Goal: Communication & Community: Answer question/provide support

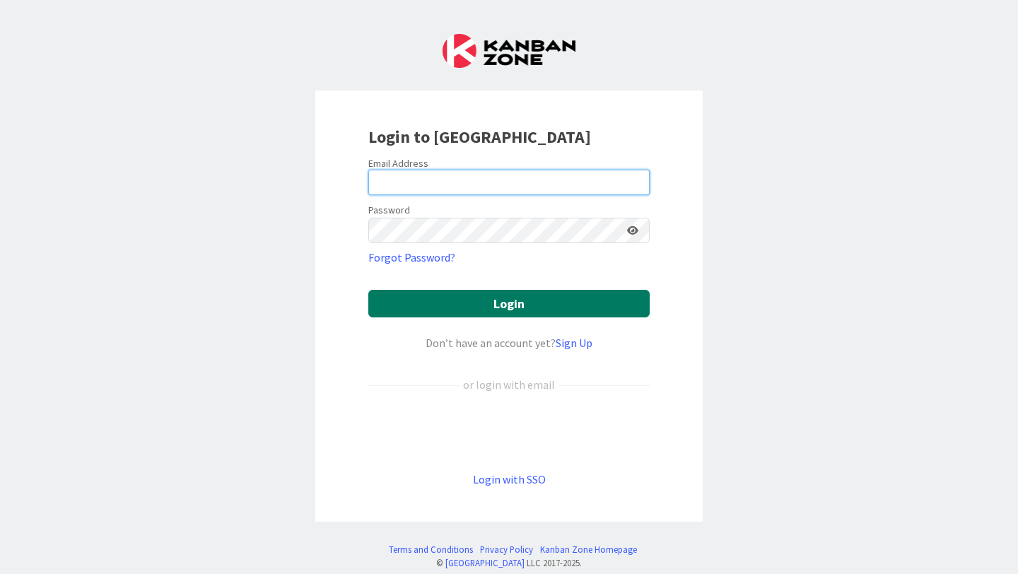
type input "[PERSON_NAME][EMAIL_ADDRESS][PERSON_NAME][DOMAIN_NAME]"
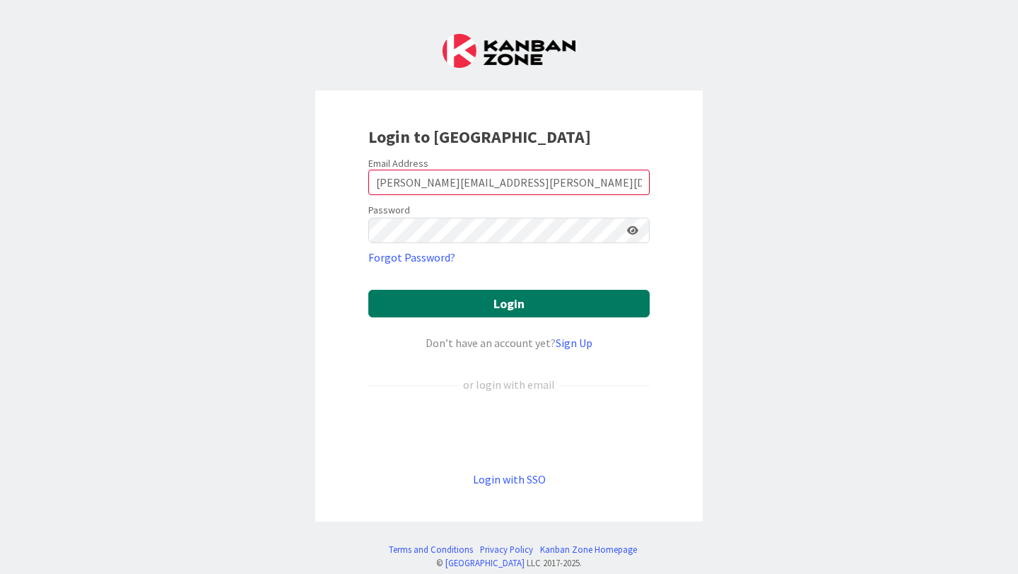
click at [504, 300] on button "Login" at bounding box center [508, 304] width 281 height 28
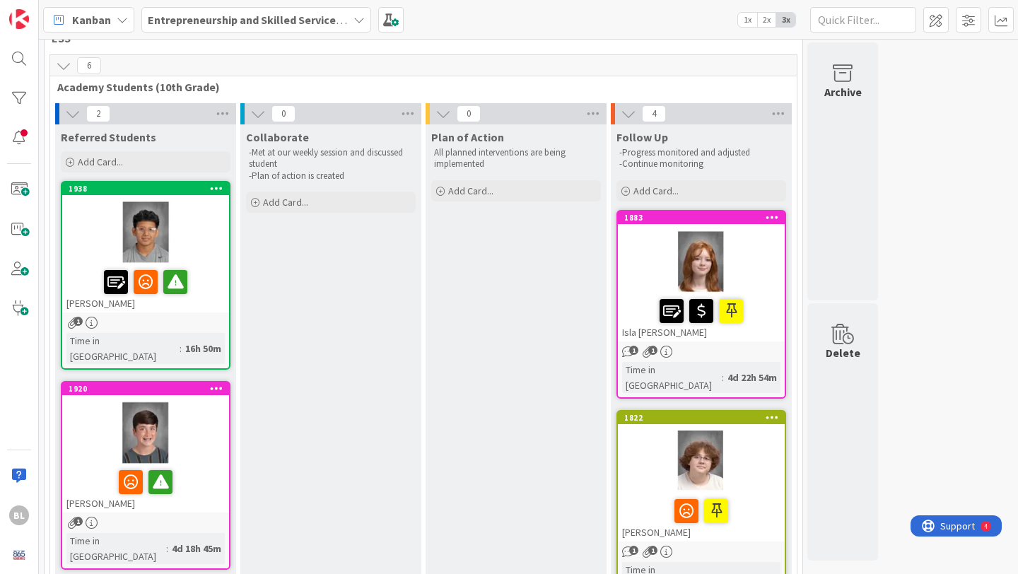
scroll to position [14, 0]
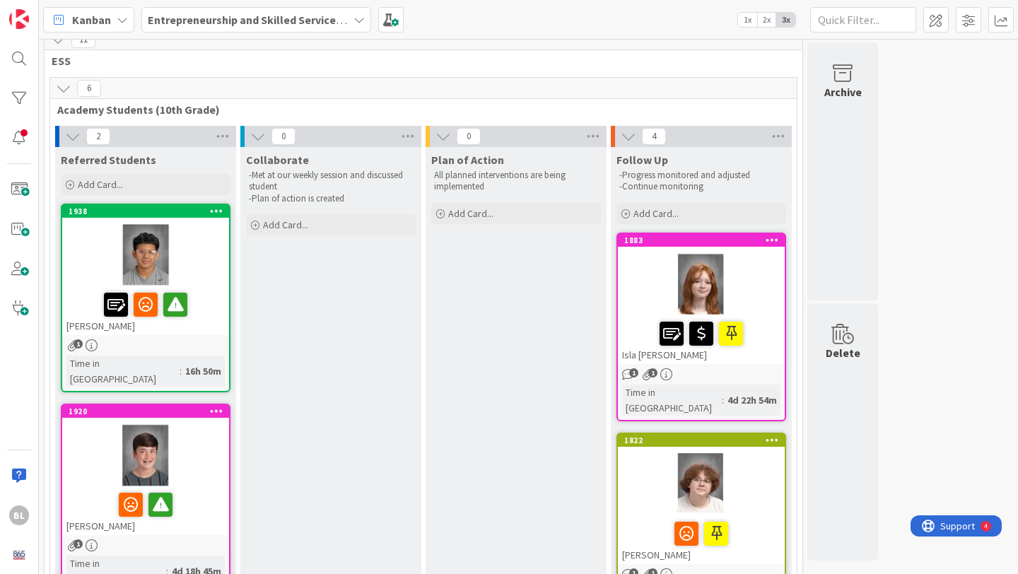
click at [163, 218] on div "1938 [PERSON_NAME]" at bounding box center [145, 270] width 167 height 130
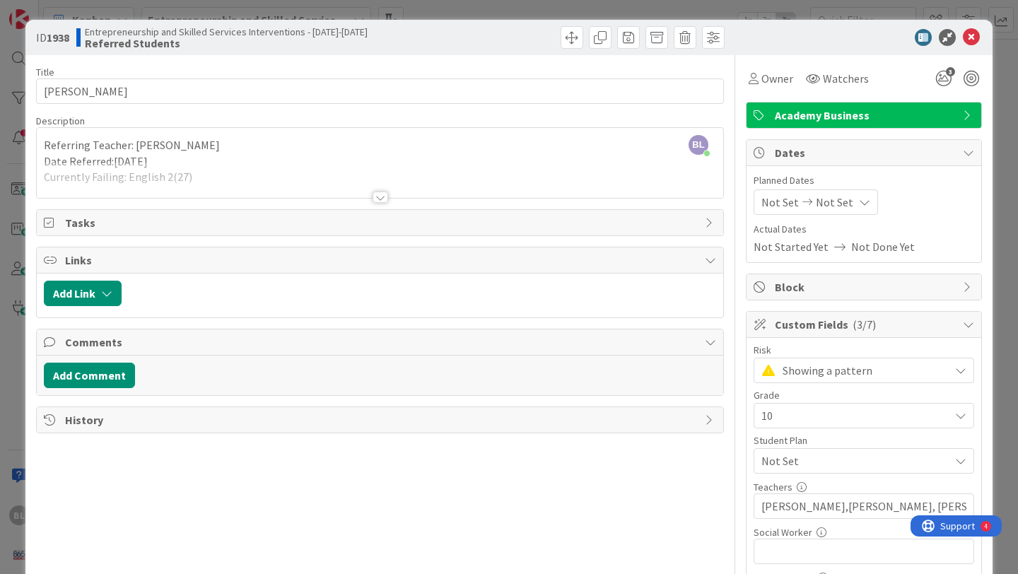
click at [378, 201] on div at bounding box center [381, 197] width 16 height 11
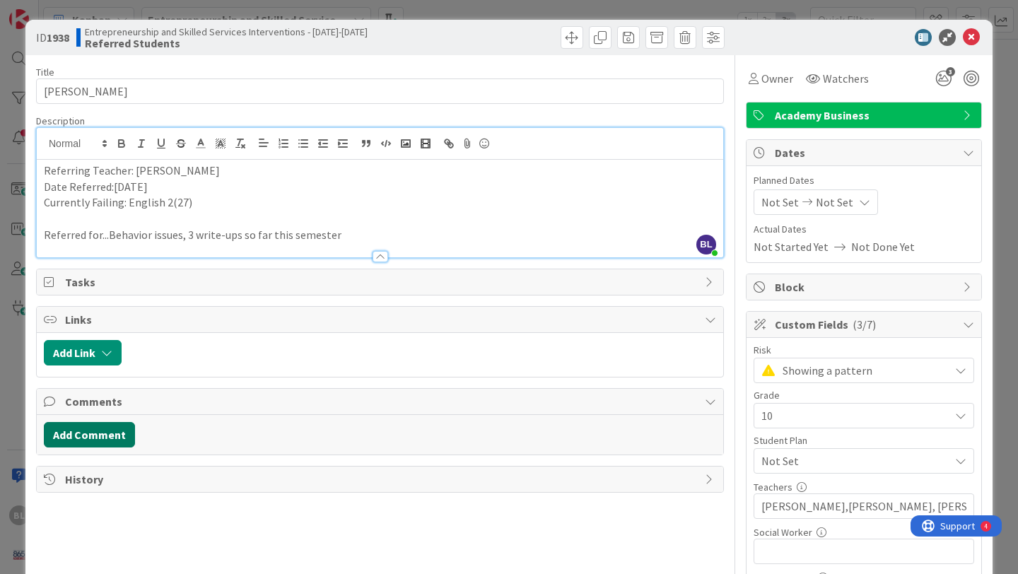
click at [79, 434] on button "Add Comment" at bounding box center [89, 434] width 91 height 25
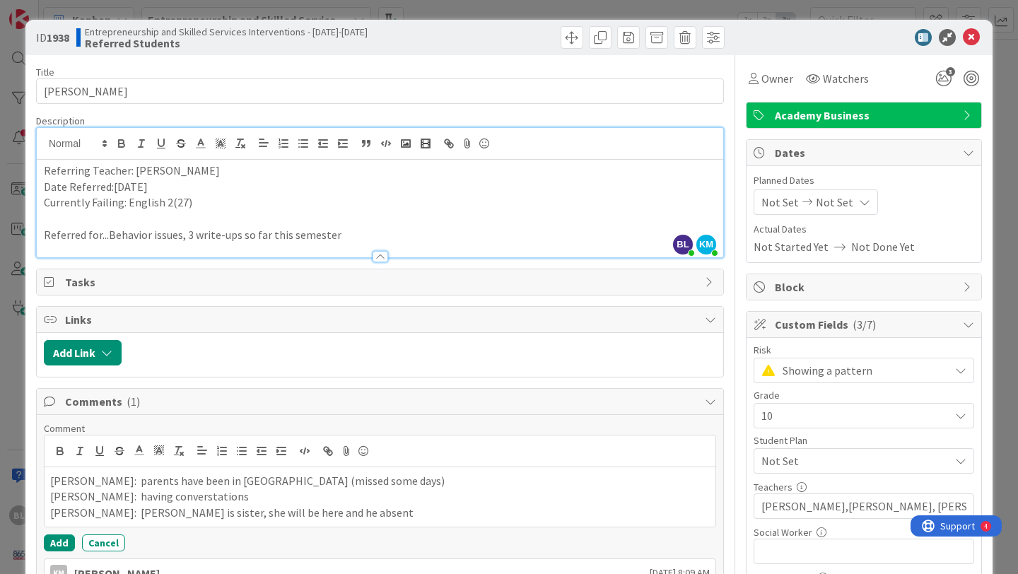
click at [182, 496] on p "[PERSON_NAME]: having converstations" at bounding box center [380, 497] width 660 height 16
click at [164, 496] on p "[PERSON_NAME]: having converstations" at bounding box center [380, 497] width 660 height 16
click at [313, 515] on p "[PERSON_NAME]: [PERSON_NAME] is sister, she will be here and he absent" at bounding box center [380, 513] width 660 height 16
click at [59, 557] on button "Add" at bounding box center [59, 558] width 31 height 17
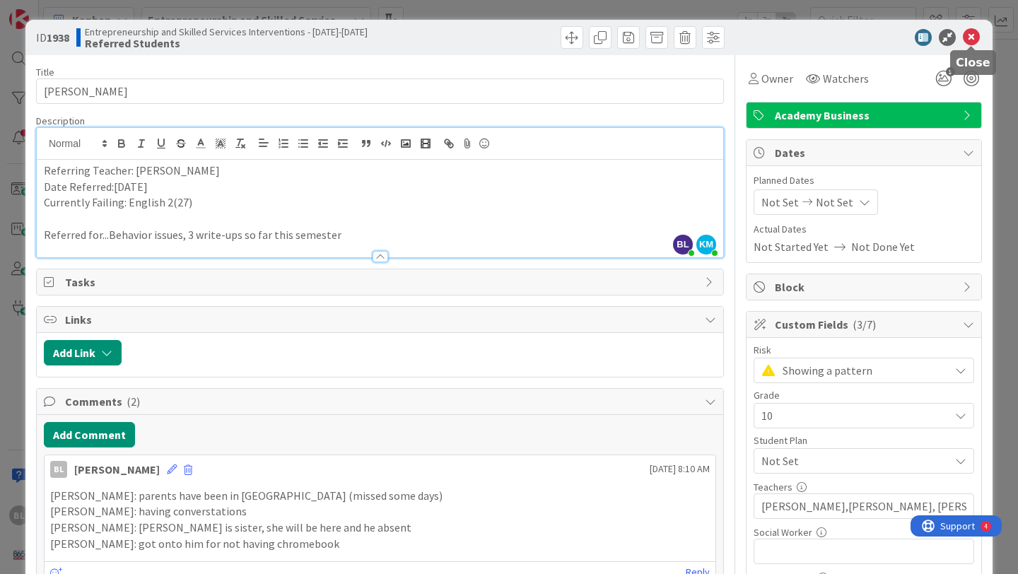
click at [977, 30] on icon at bounding box center [971, 37] width 17 height 17
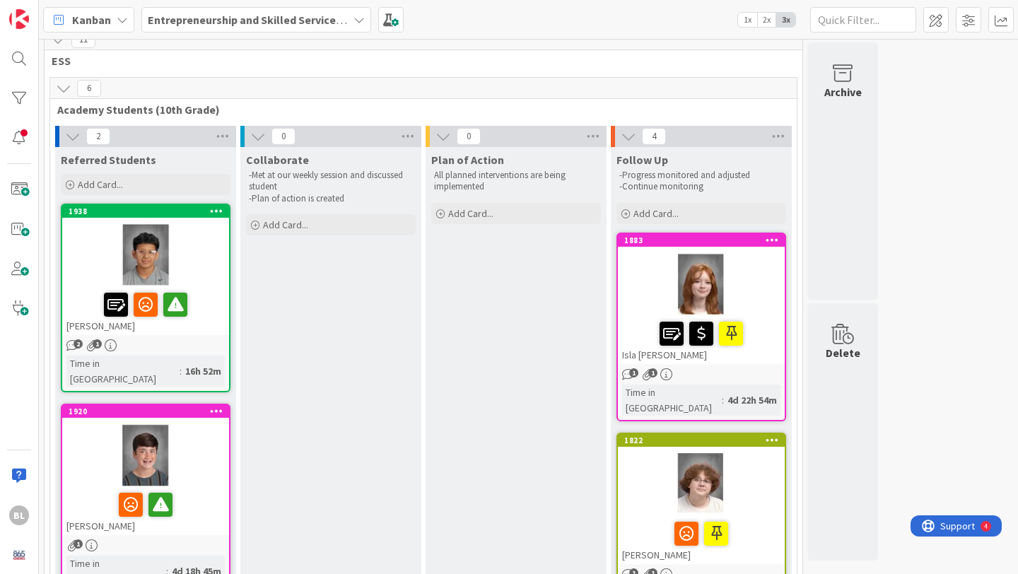
click at [183, 424] on div at bounding box center [145, 456] width 167 height 64
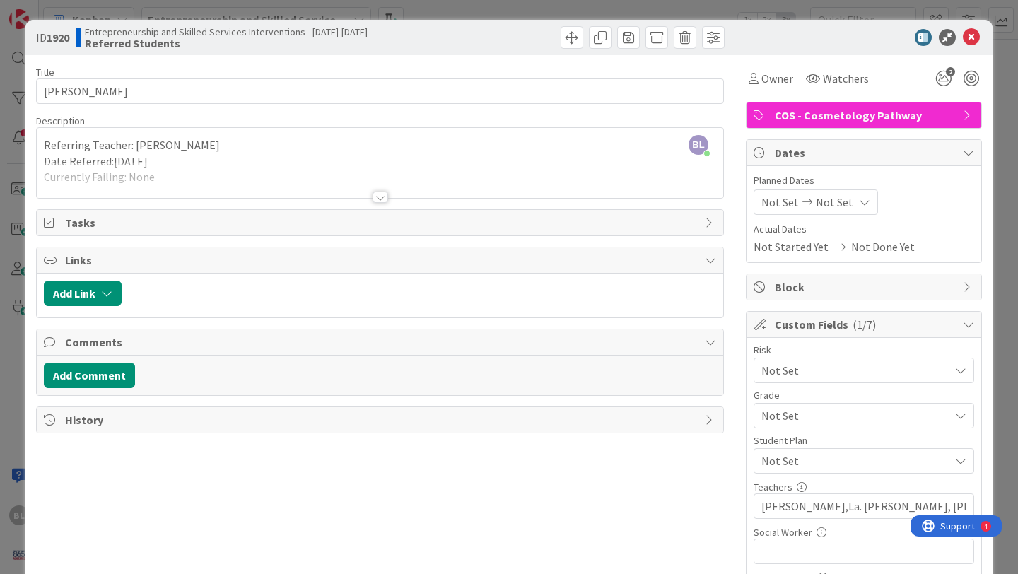
click at [382, 198] on div at bounding box center [381, 197] width 16 height 11
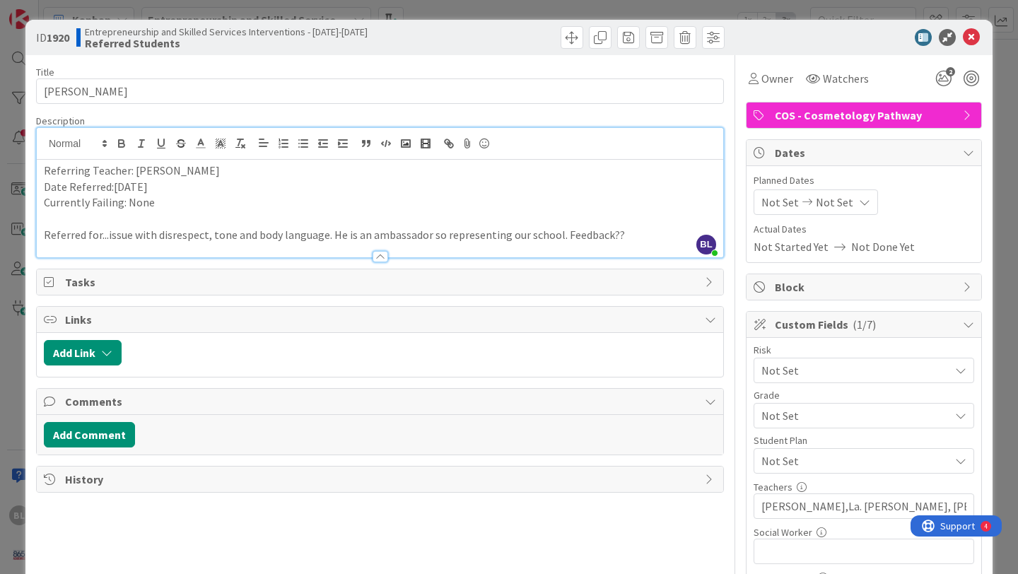
click at [381, 260] on div at bounding box center [381, 256] width 16 height 11
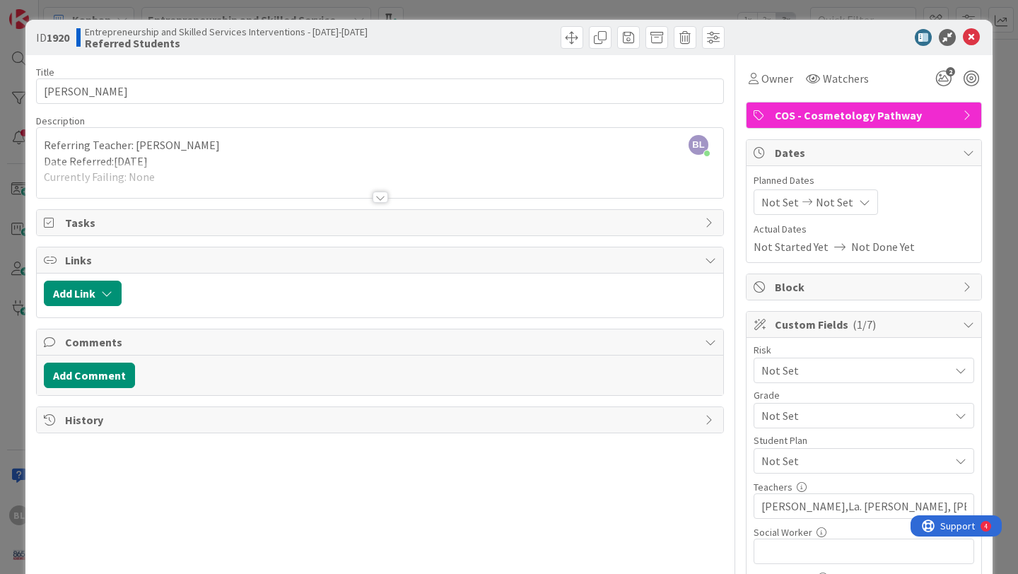
click at [382, 202] on div at bounding box center [381, 197] width 16 height 11
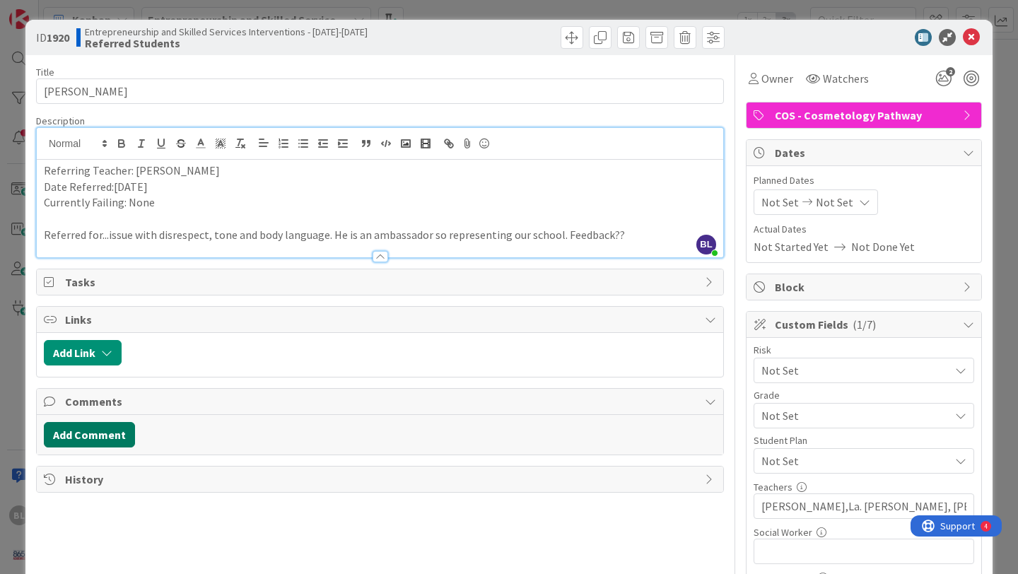
click at [100, 432] on button "Add Comment" at bounding box center [89, 434] width 91 height 25
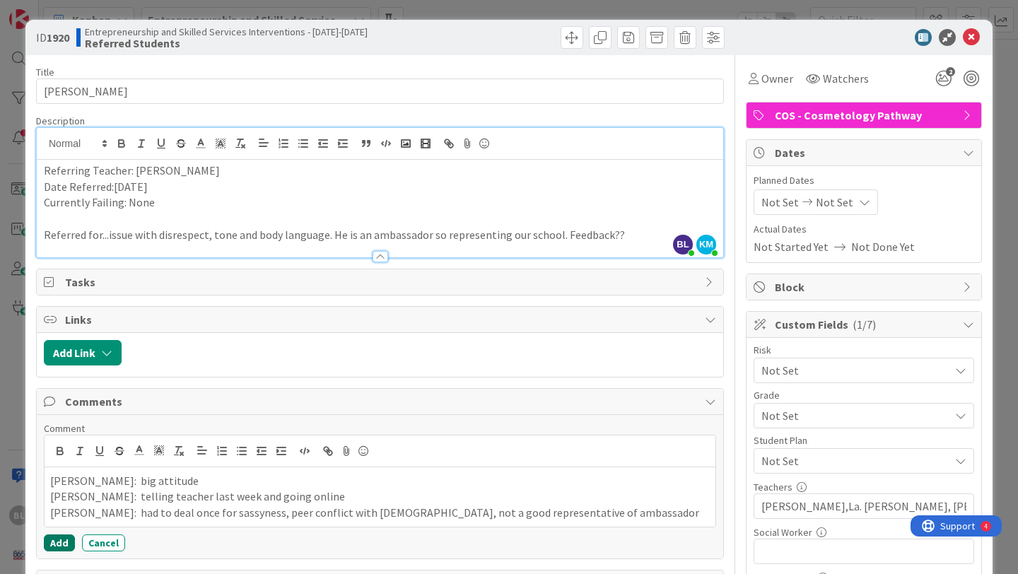
click at [59, 544] on button "Add" at bounding box center [59, 543] width 31 height 17
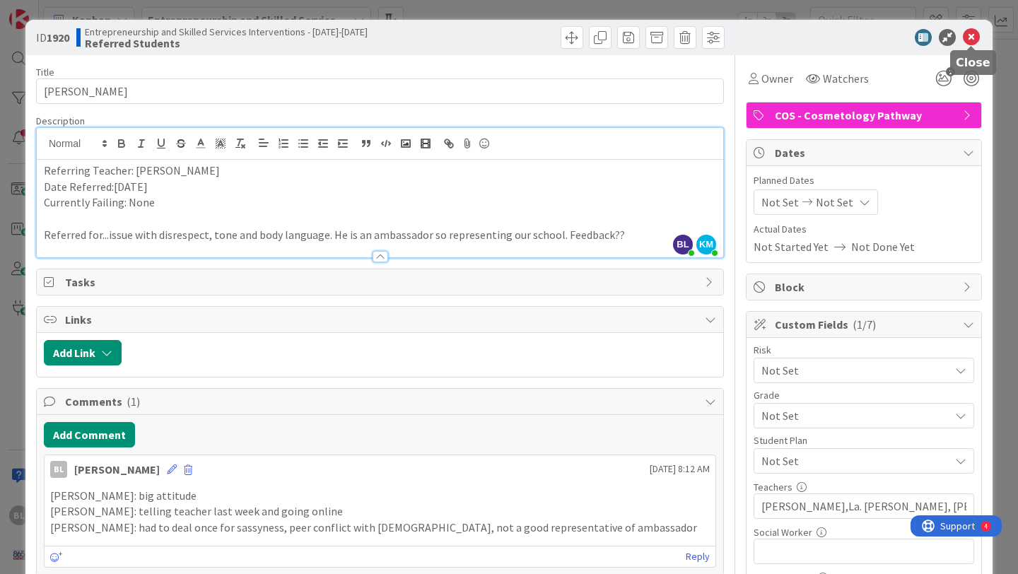
click at [972, 33] on icon at bounding box center [971, 37] width 17 height 17
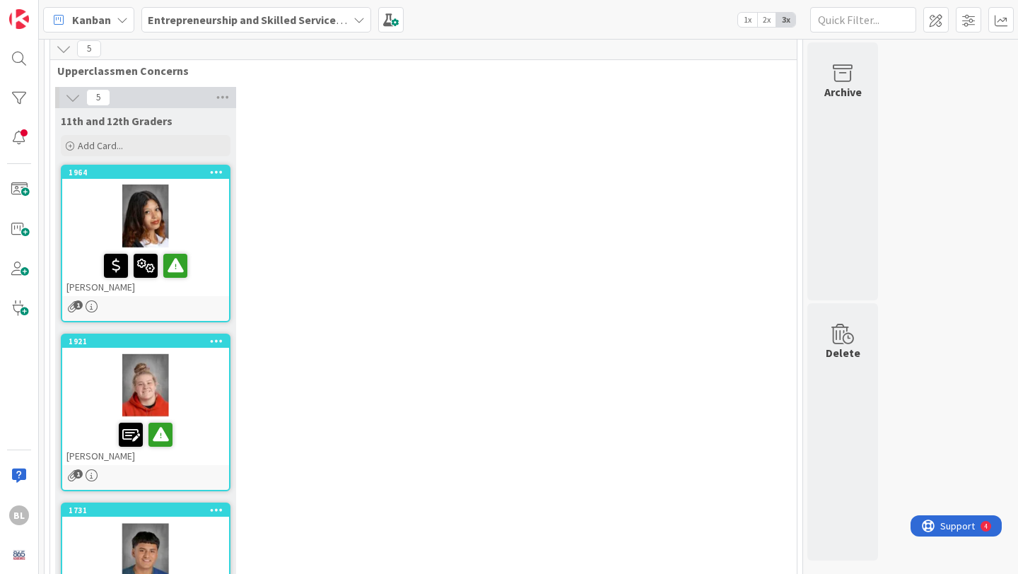
scroll to position [1038, 0]
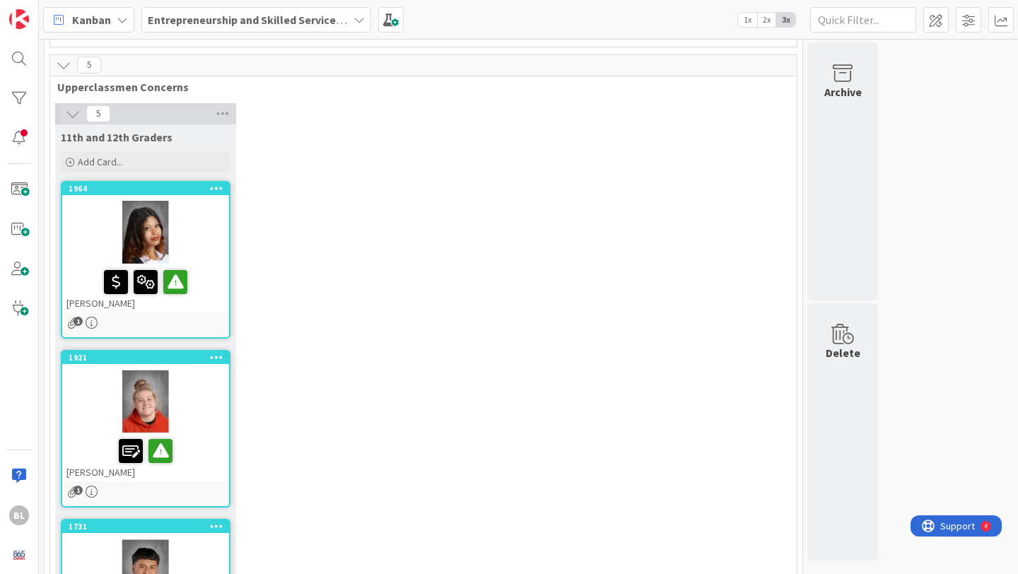
click at [170, 182] on div "1964 [PERSON_NAME]" at bounding box center [145, 247] width 167 height 130
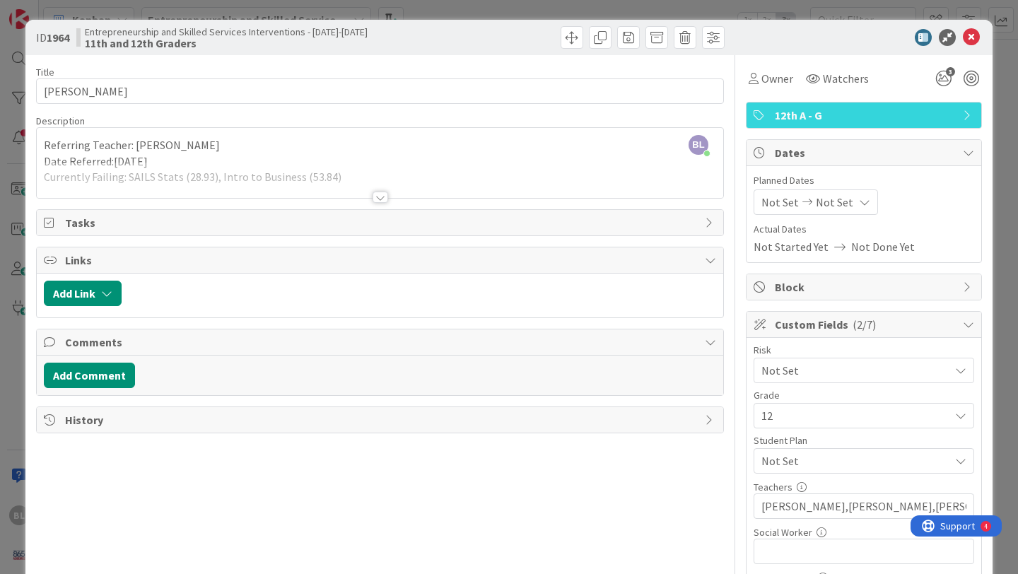
click at [379, 197] on div at bounding box center [381, 197] width 16 height 11
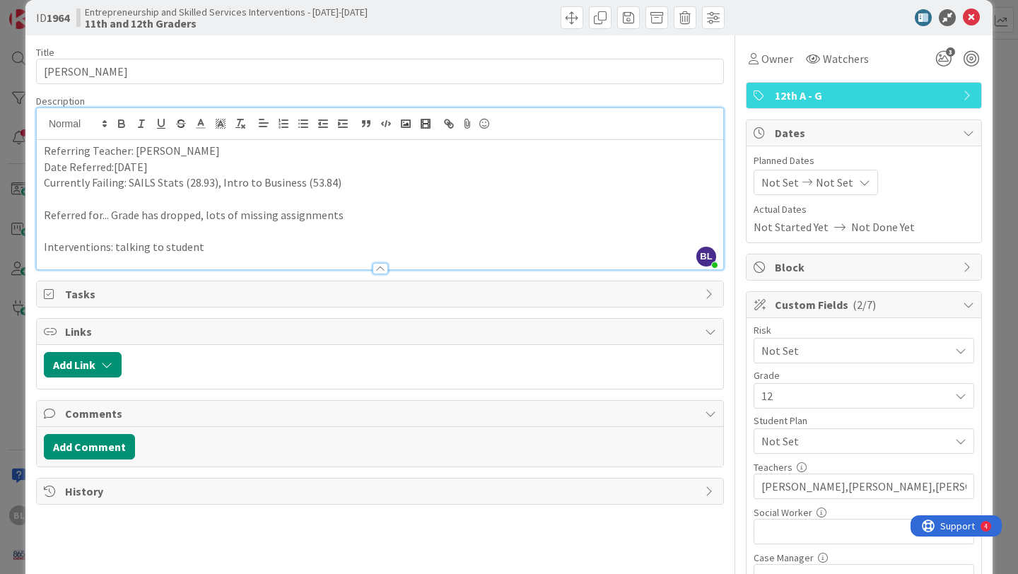
scroll to position [23, 0]
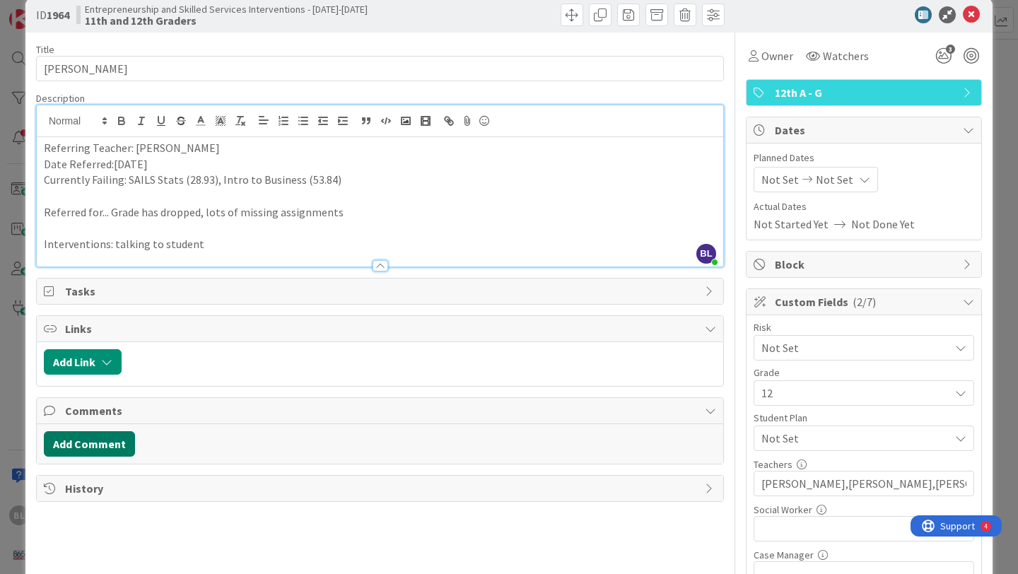
click at [92, 450] on button "Add Comment" at bounding box center [89, 443] width 91 height 25
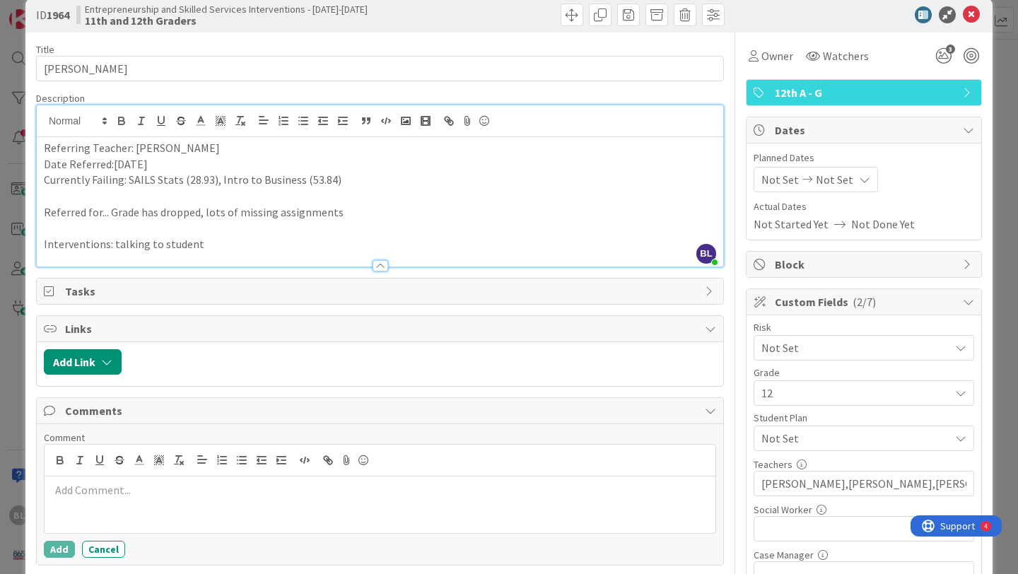
click at [63, 492] on p at bounding box center [380, 490] width 660 height 16
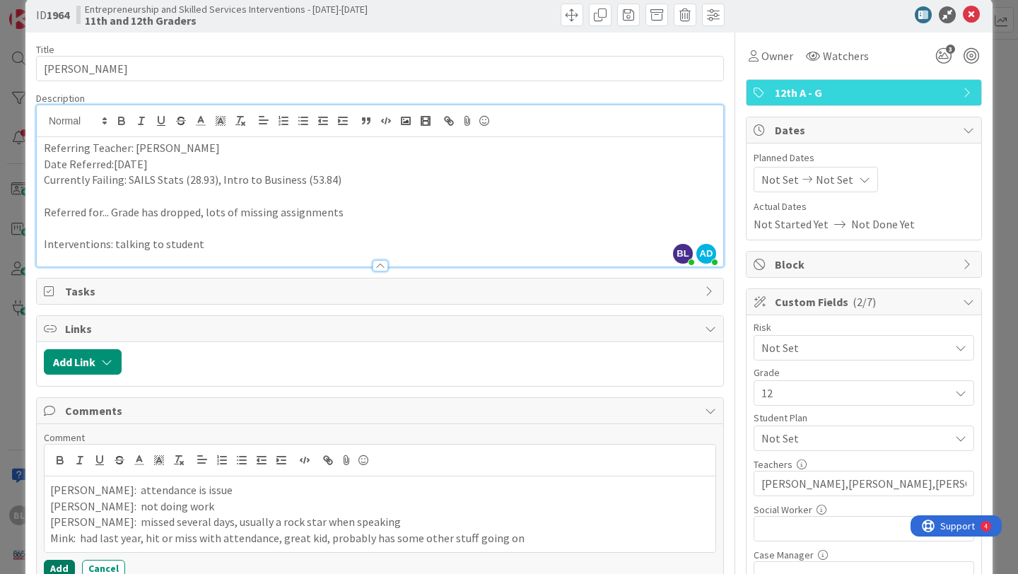
click at [61, 574] on button "Add" at bounding box center [59, 568] width 31 height 17
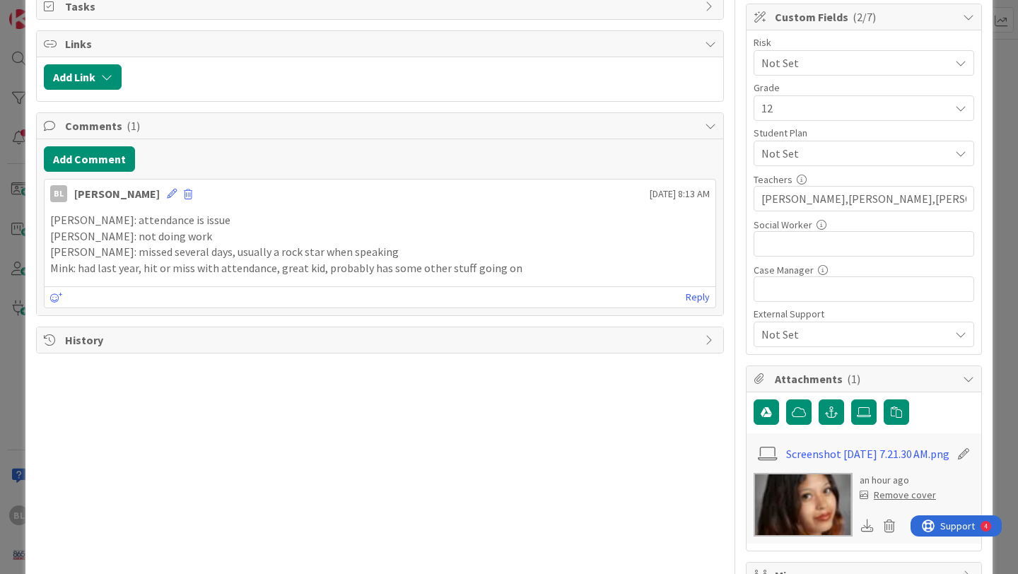
scroll to position [0, 0]
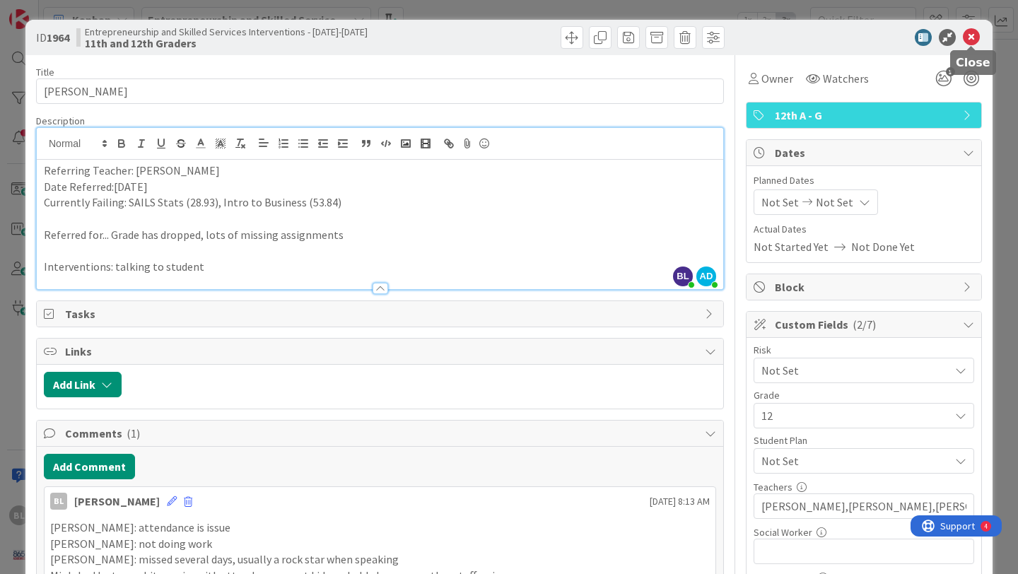
click at [971, 33] on icon at bounding box center [971, 37] width 17 height 17
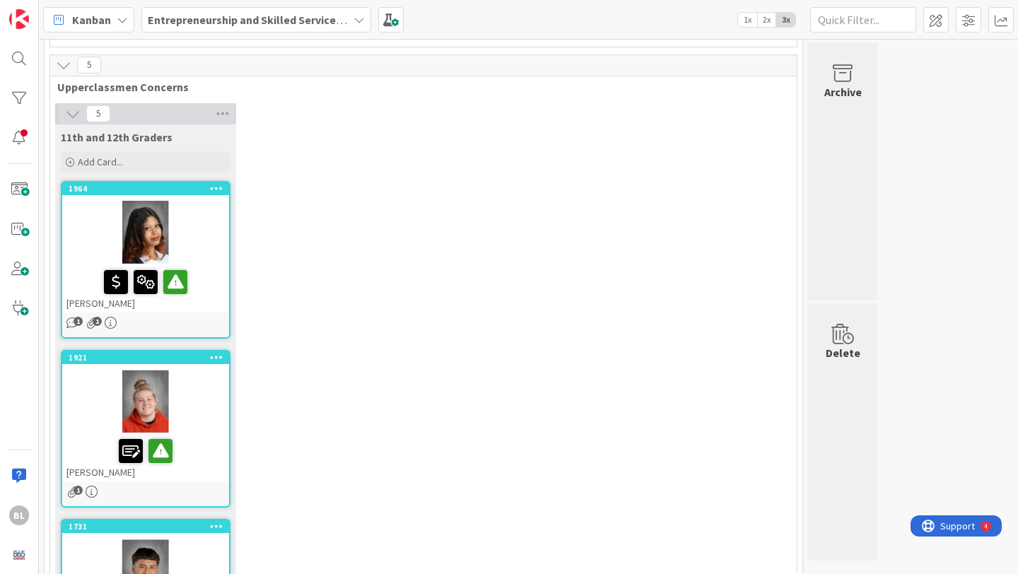
click at [185, 351] on div "1921 [PERSON_NAME]" at bounding box center [145, 416] width 167 height 130
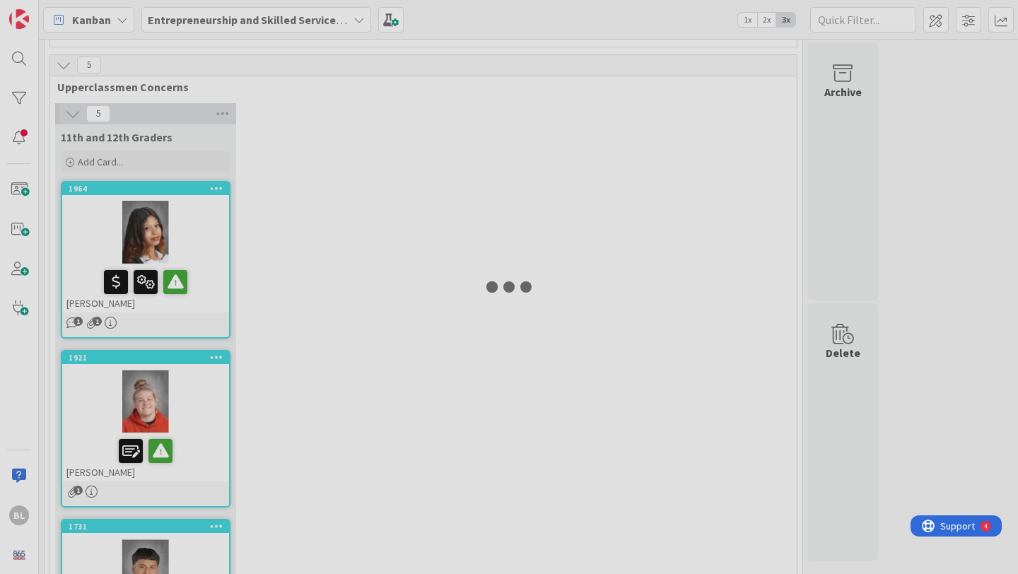
click at [185, 291] on div at bounding box center [509, 287] width 1018 height 574
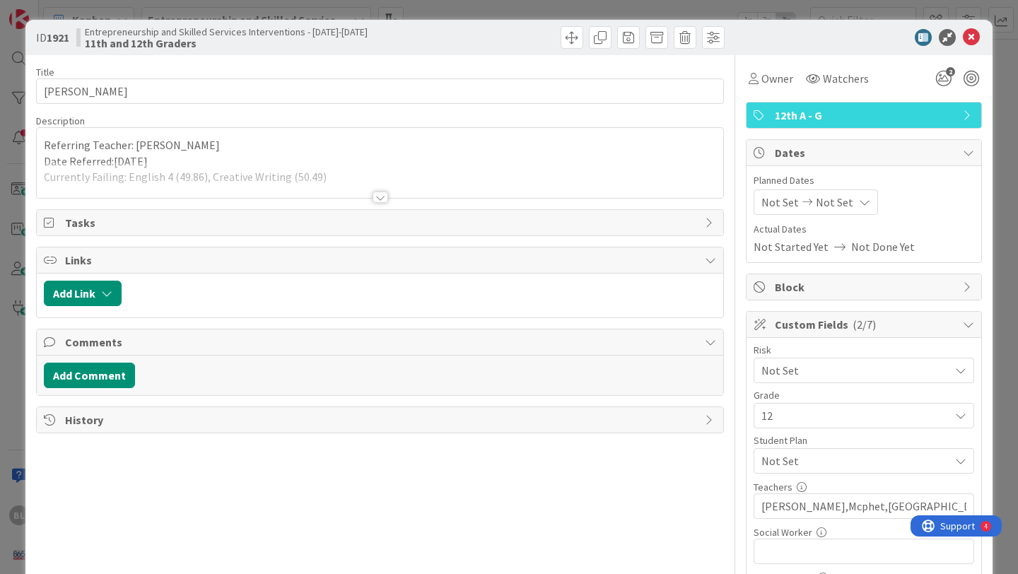
click at [381, 196] on div at bounding box center [381, 197] width 16 height 11
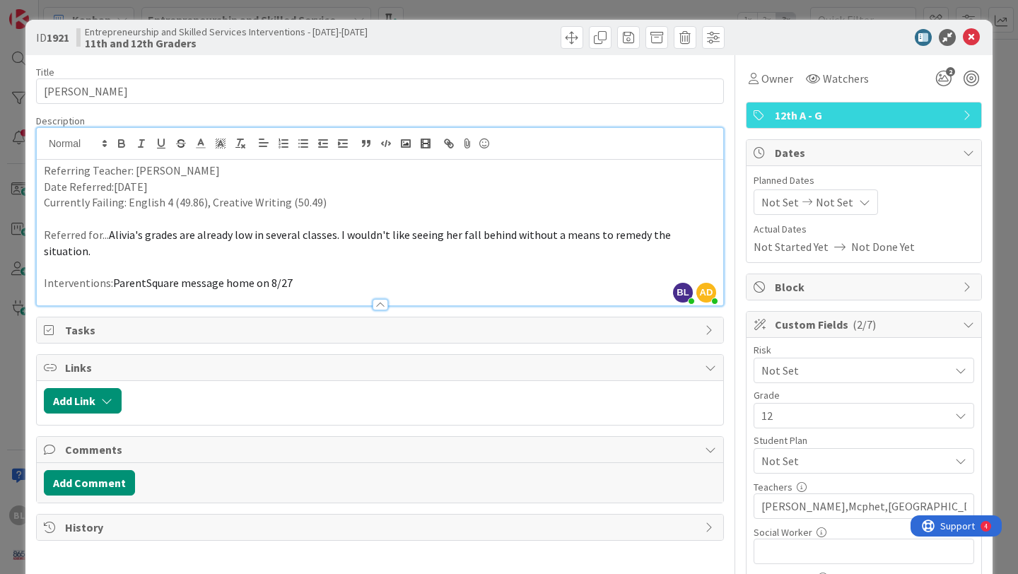
click at [376, 299] on div at bounding box center [381, 304] width 16 height 11
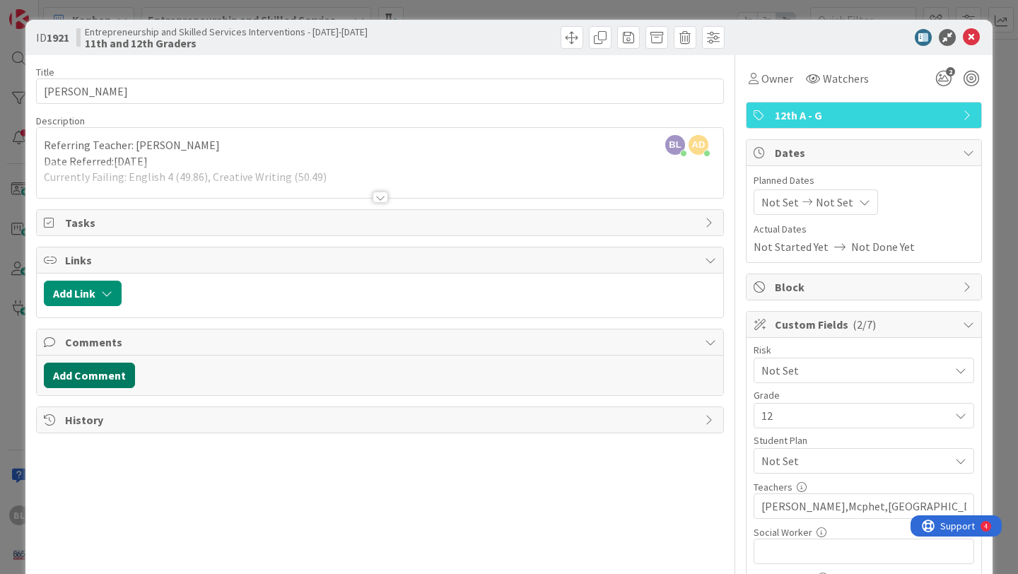
click at [104, 378] on button "Add Comment" at bounding box center [89, 375] width 91 height 25
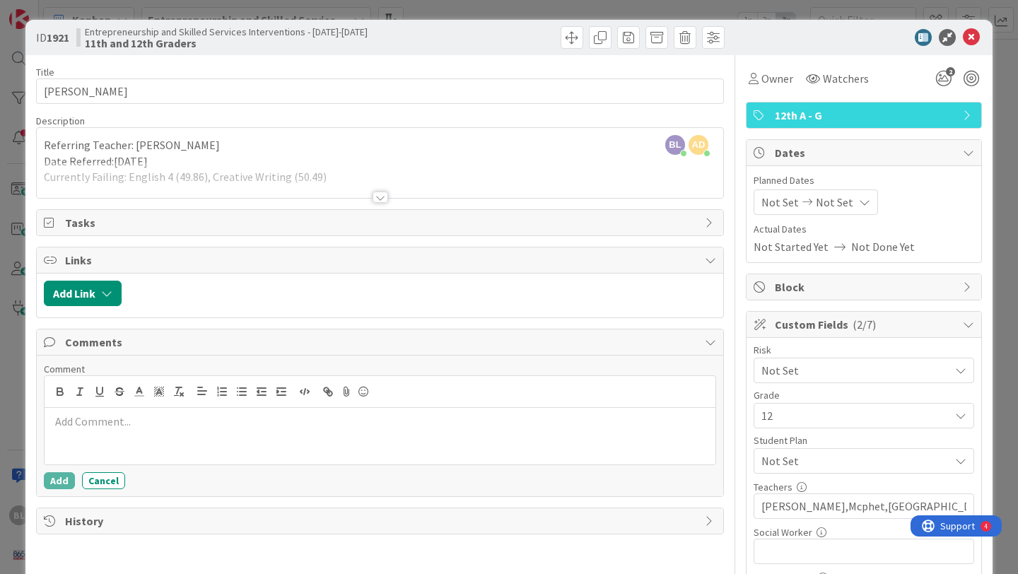
click at [67, 433] on div at bounding box center [380, 436] width 671 height 57
click at [968, 38] on icon at bounding box center [971, 37] width 17 height 17
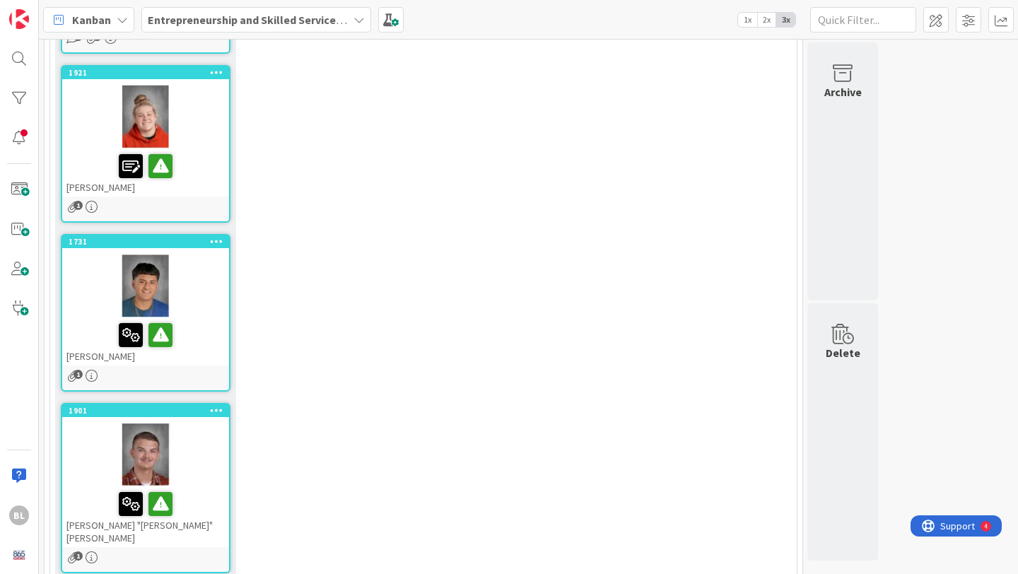
scroll to position [1321, 0]
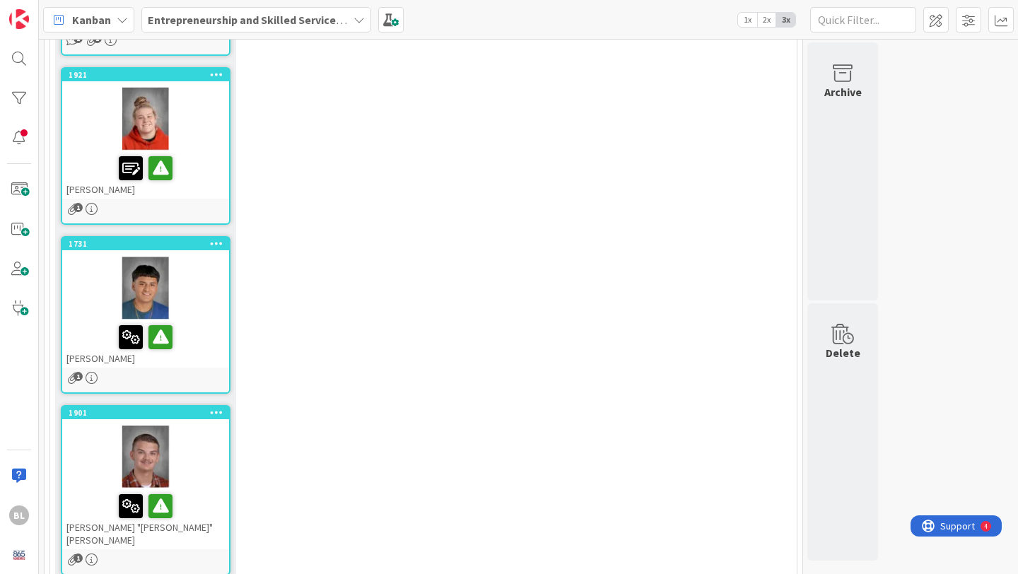
click at [187, 238] on div "1731 [PERSON_NAME]" at bounding box center [145, 303] width 167 height 130
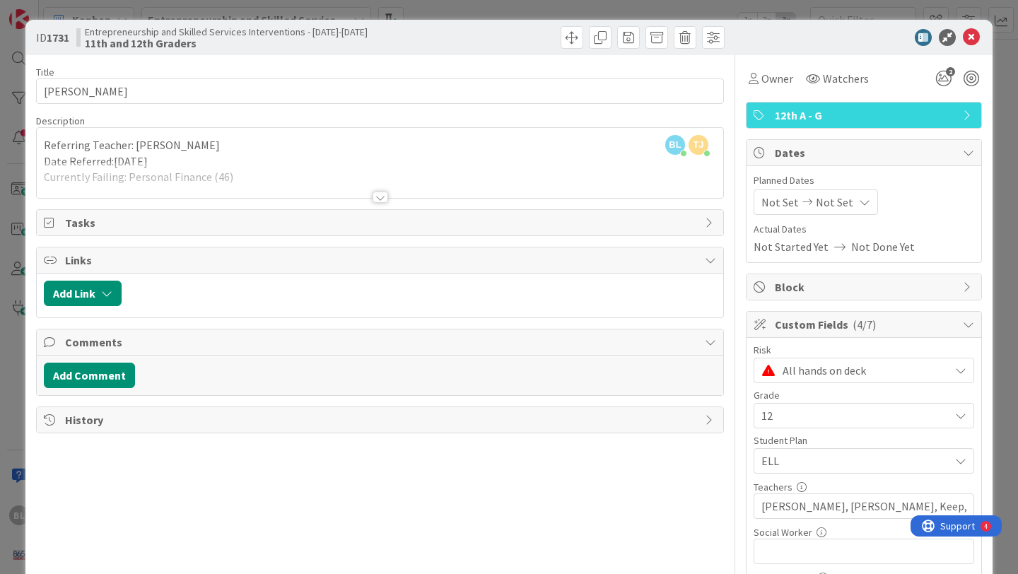
click at [384, 197] on div at bounding box center [381, 197] width 16 height 11
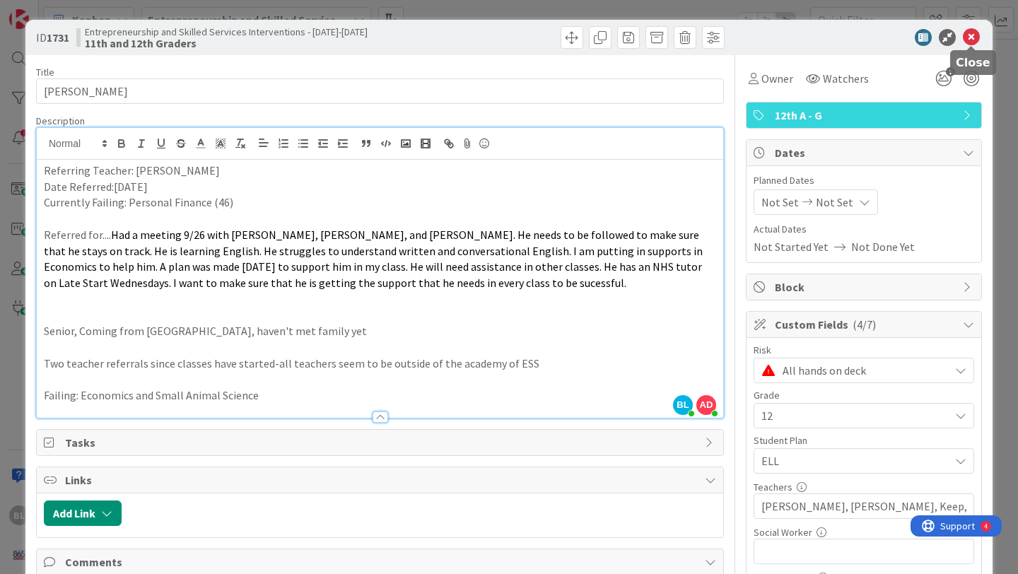
click at [975, 37] on icon at bounding box center [971, 37] width 17 height 17
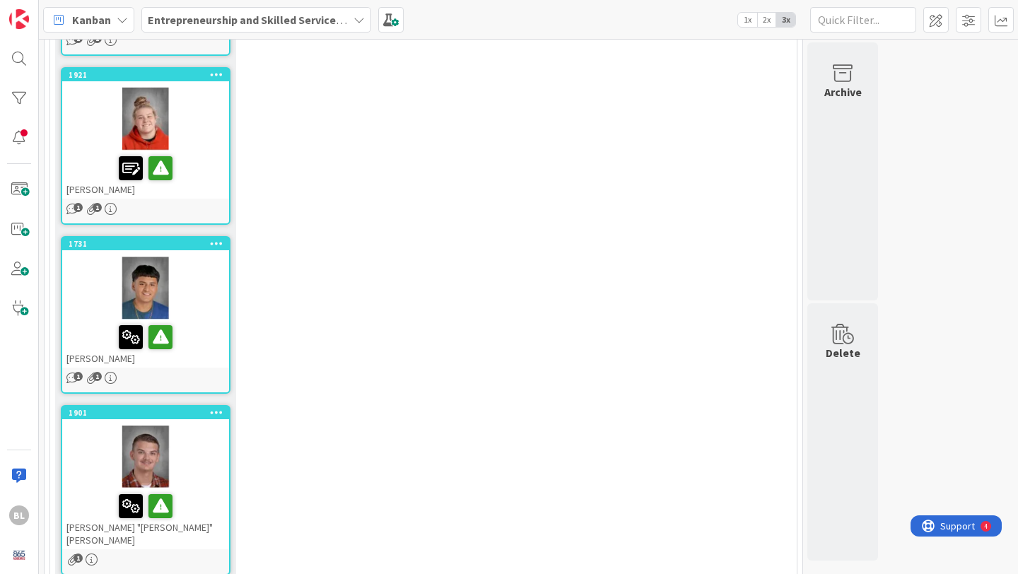
click at [180, 407] on div "1901 [PERSON_NAME] "[PERSON_NAME]" [PERSON_NAME]" at bounding box center [145, 478] width 167 height 143
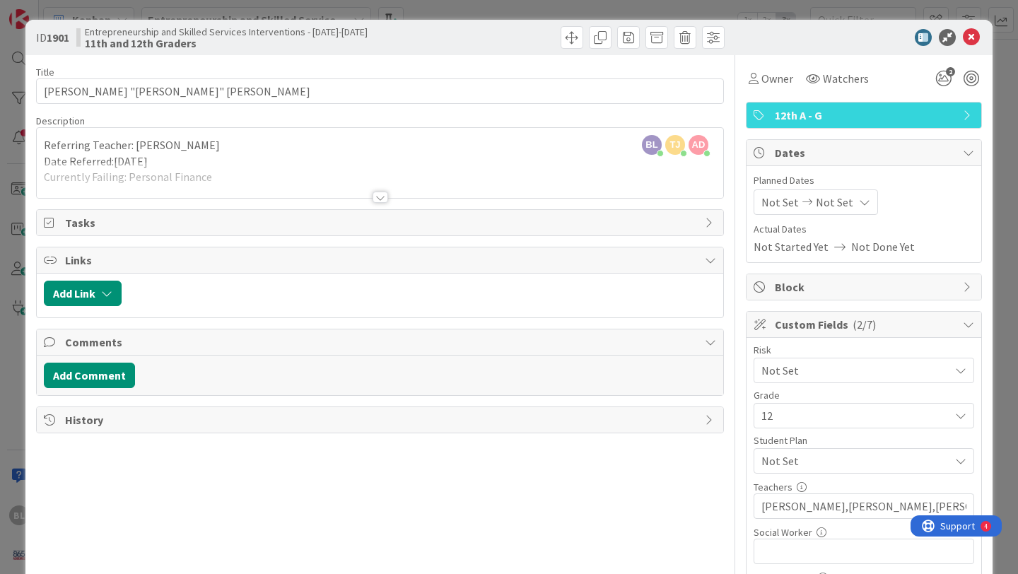
click at [379, 197] on div at bounding box center [381, 197] width 16 height 11
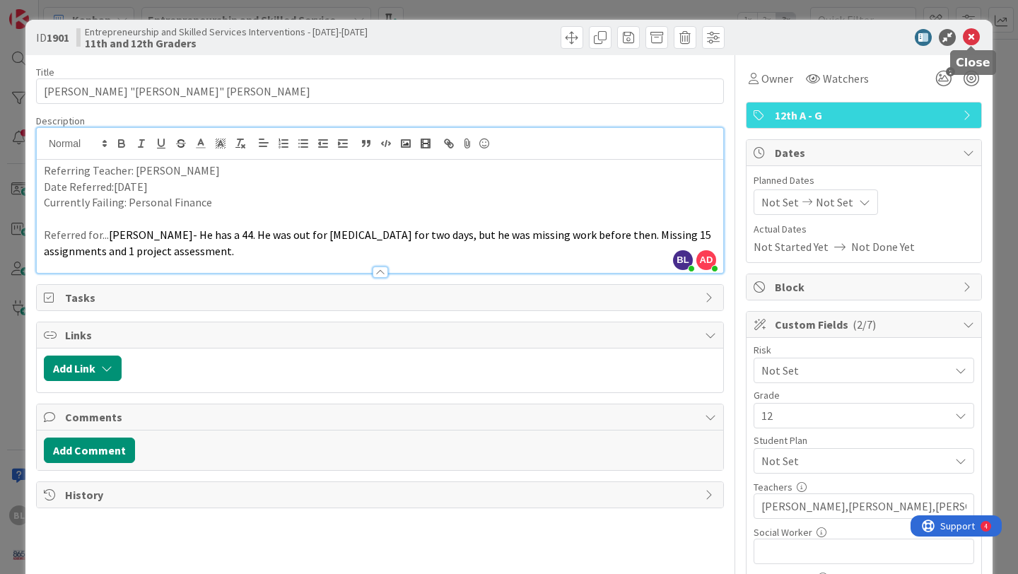
click at [976, 36] on icon at bounding box center [971, 37] width 17 height 17
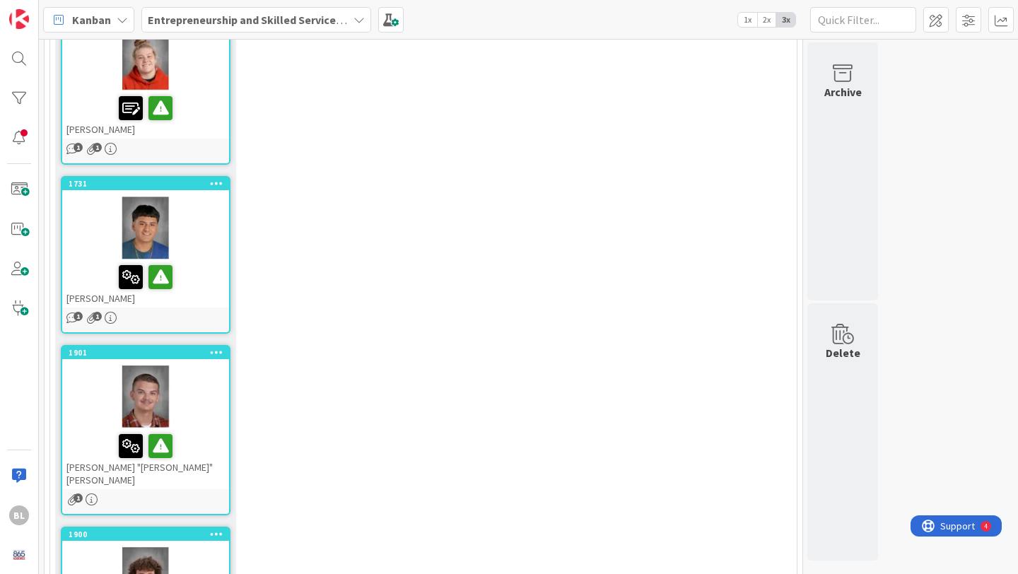
scroll to position [1392, 0]
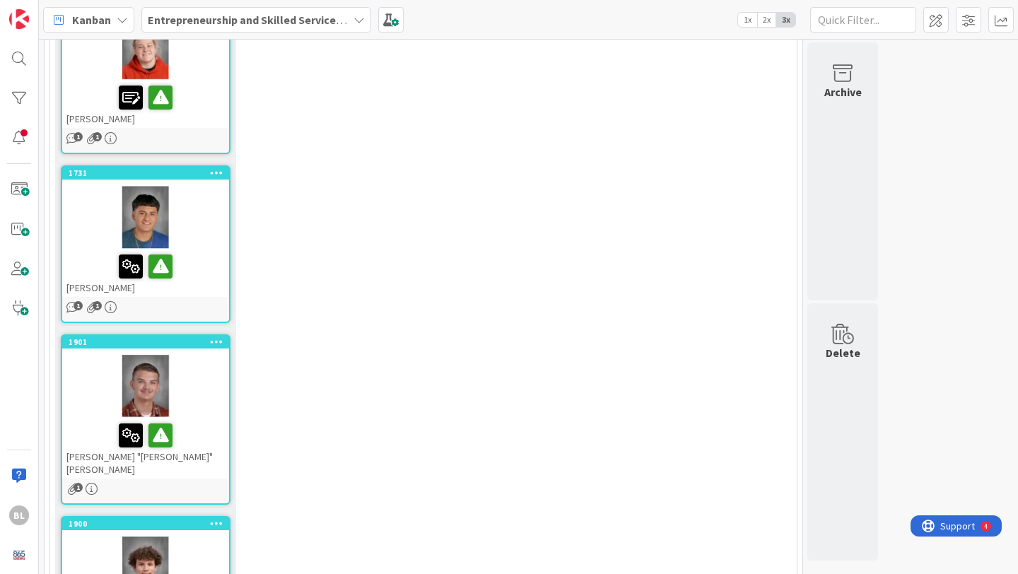
click at [185, 536] on div at bounding box center [145, 568] width 167 height 64
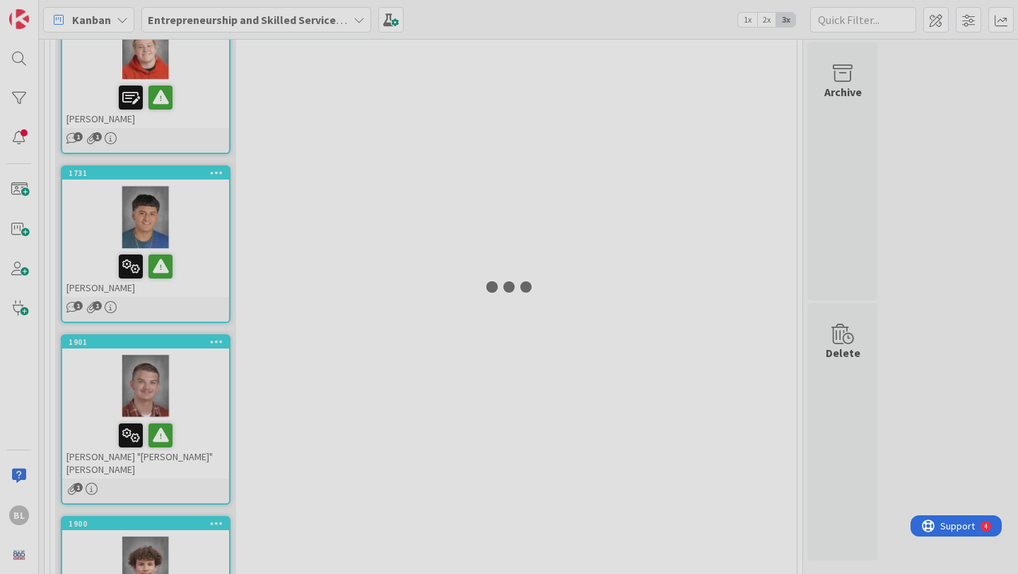
click at [185, 449] on div at bounding box center [509, 287] width 1018 height 574
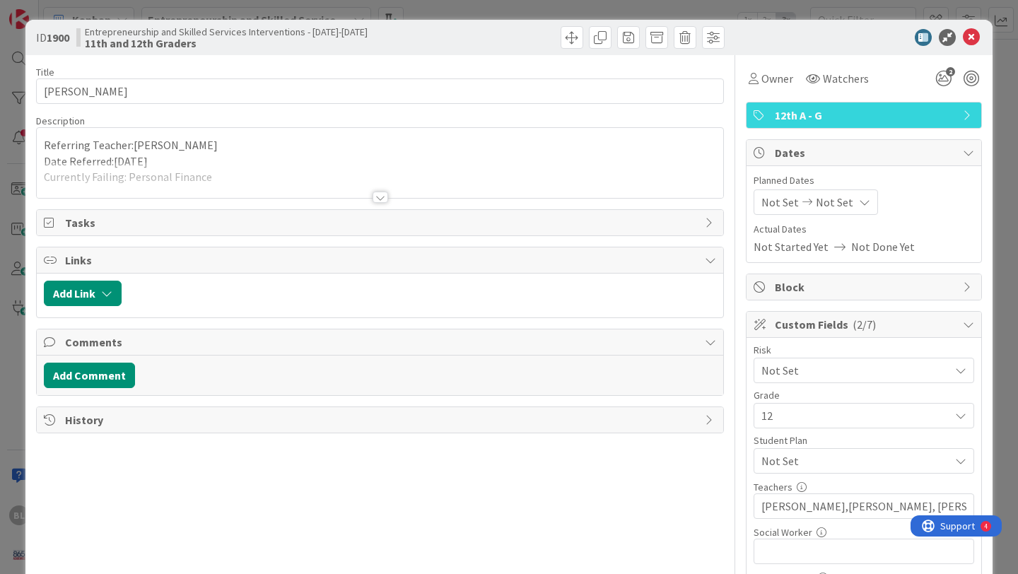
click at [376, 200] on div at bounding box center [381, 197] width 16 height 11
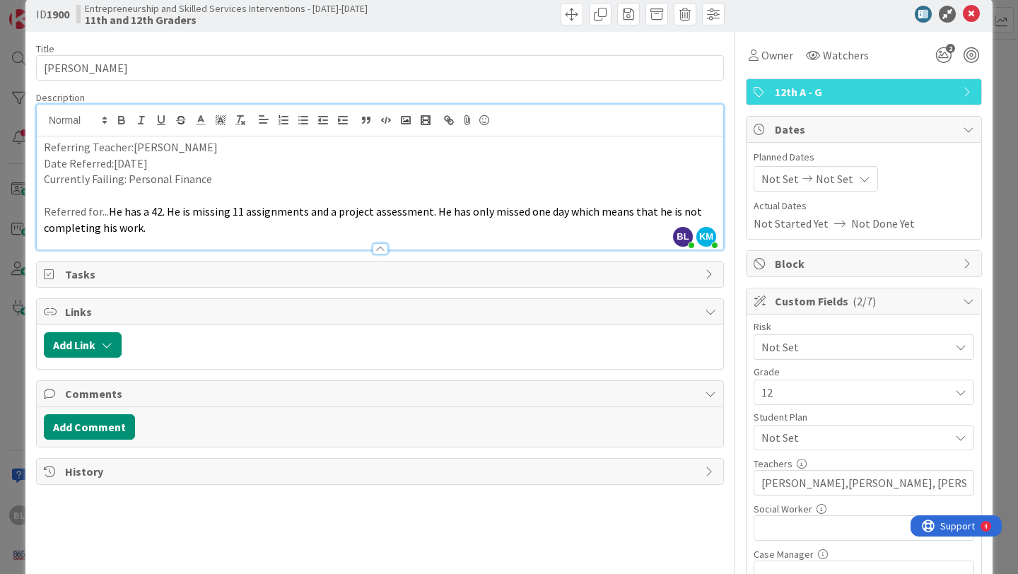
scroll to position [30, 0]
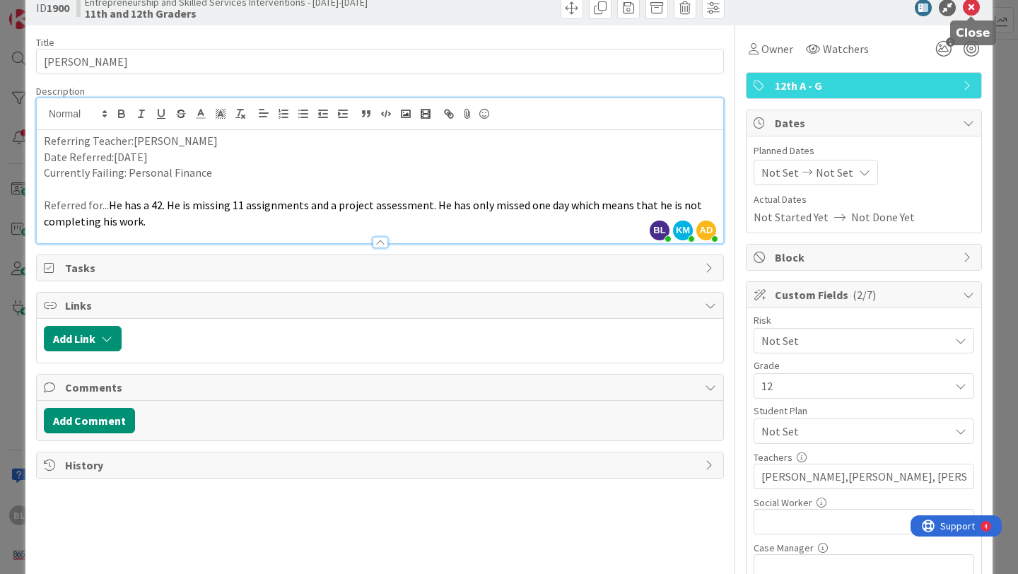
click at [970, 6] on icon at bounding box center [971, 7] width 17 height 17
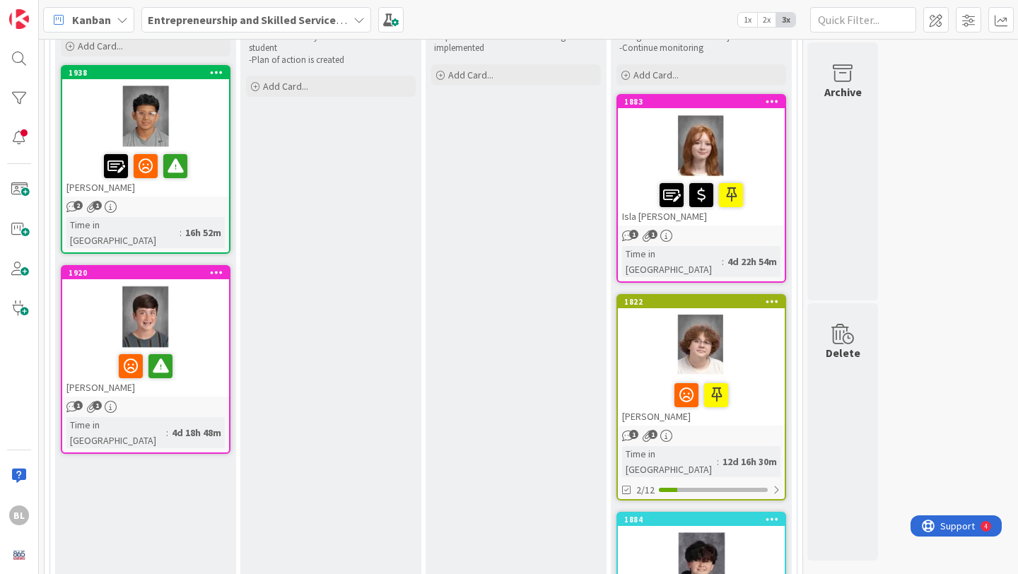
scroll to position [97, 0]
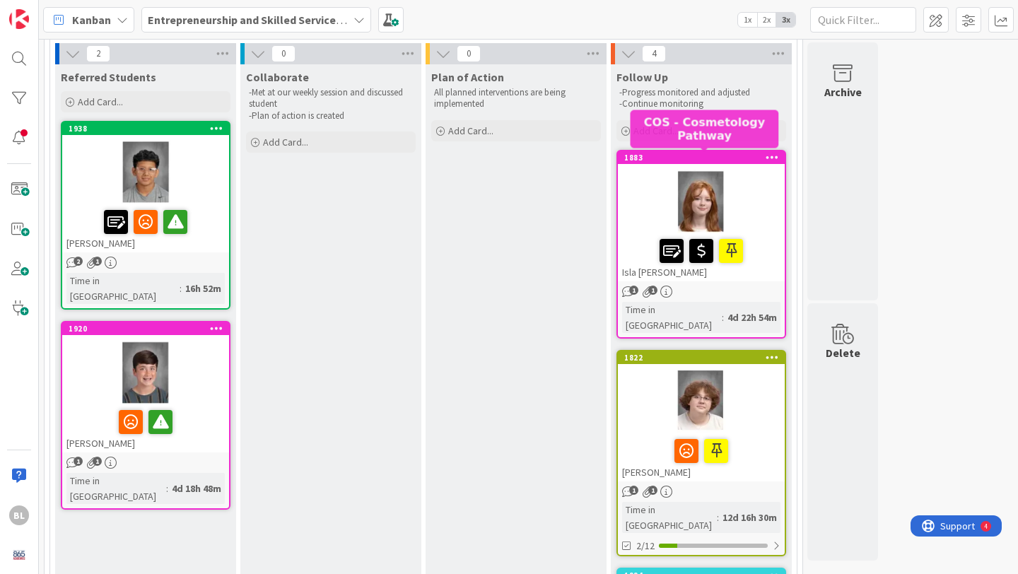
click at [741, 156] on div "1883" at bounding box center [704, 158] width 161 height 10
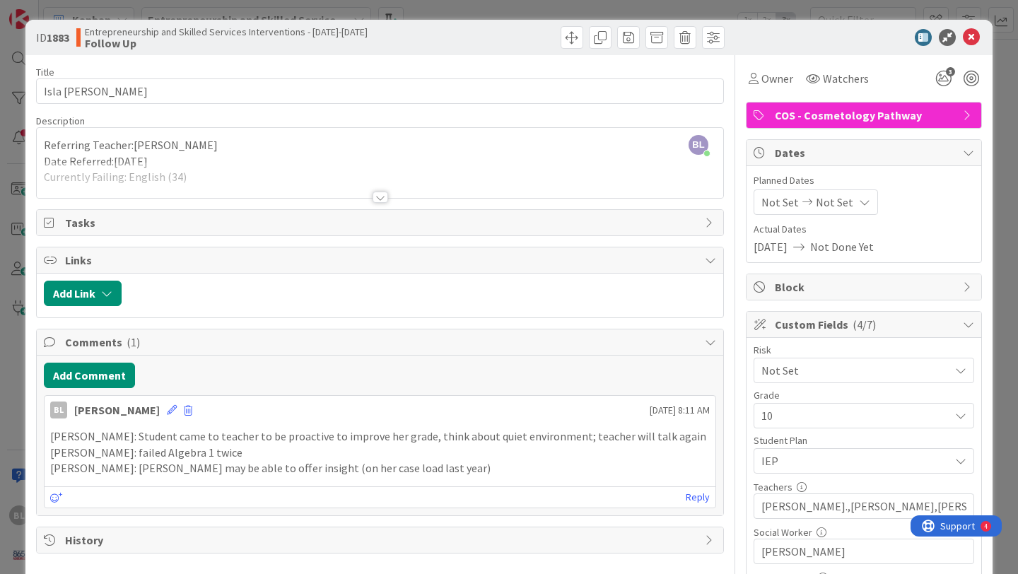
click at [379, 199] on div at bounding box center [381, 197] width 16 height 11
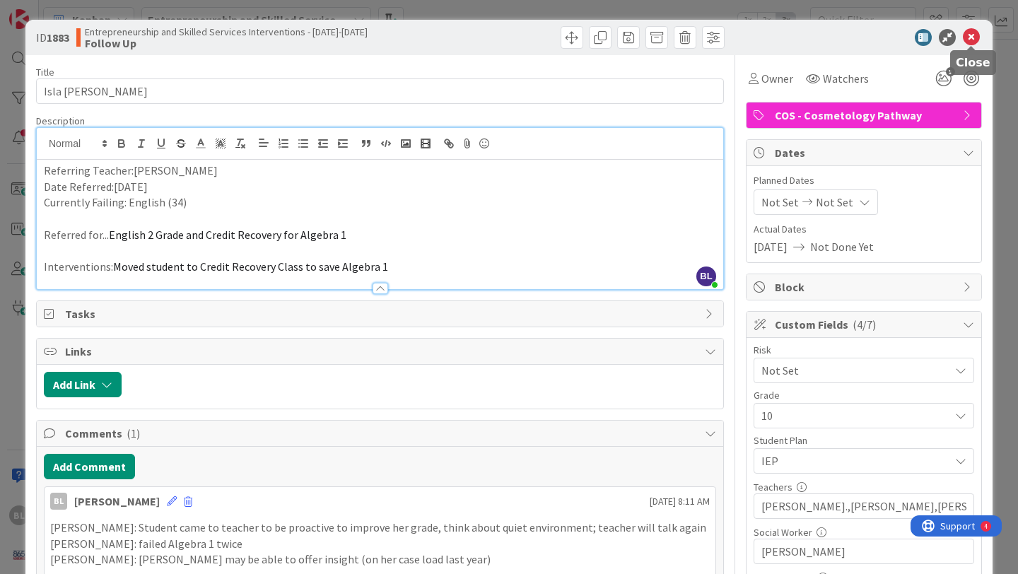
click at [974, 33] on icon at bounding box center [971, 37] width 17 height 17
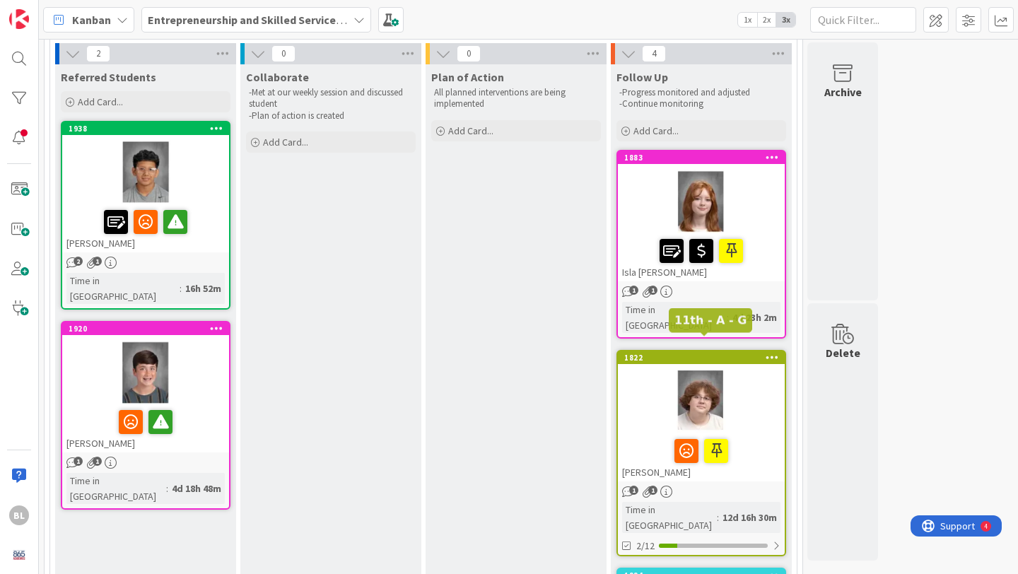
click at [743, 353] on div "1822" at bounding box center [704, 358] width 161 height 10
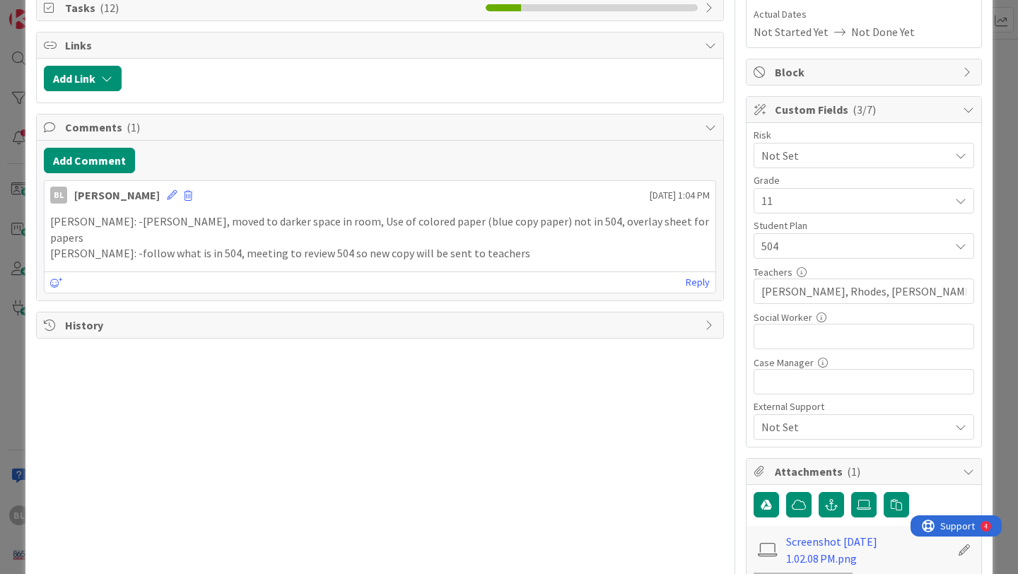
scroll to position [213, 0]
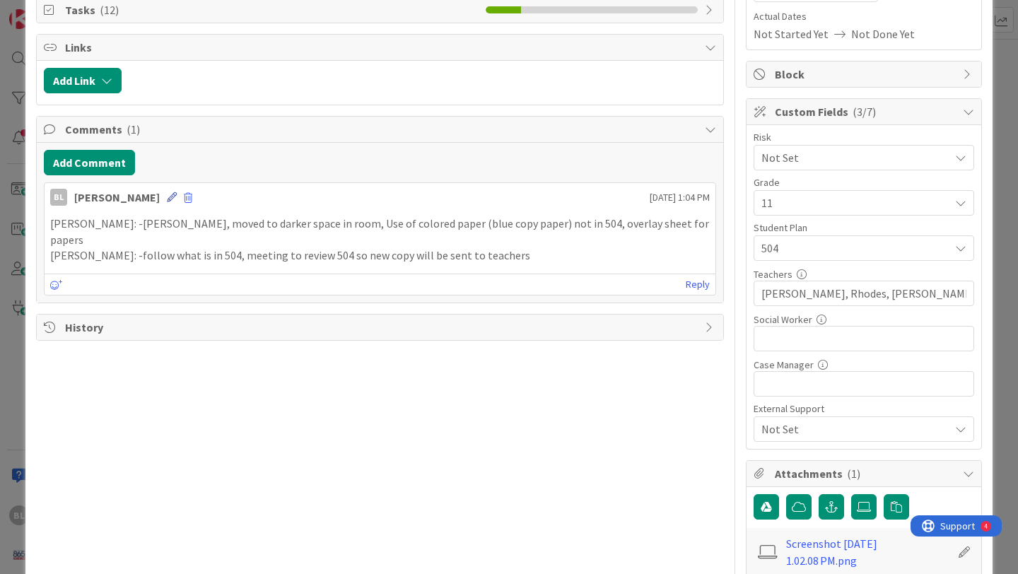
click at [167, 197] on icon at bounding box center [172, 197] width 10 height 10
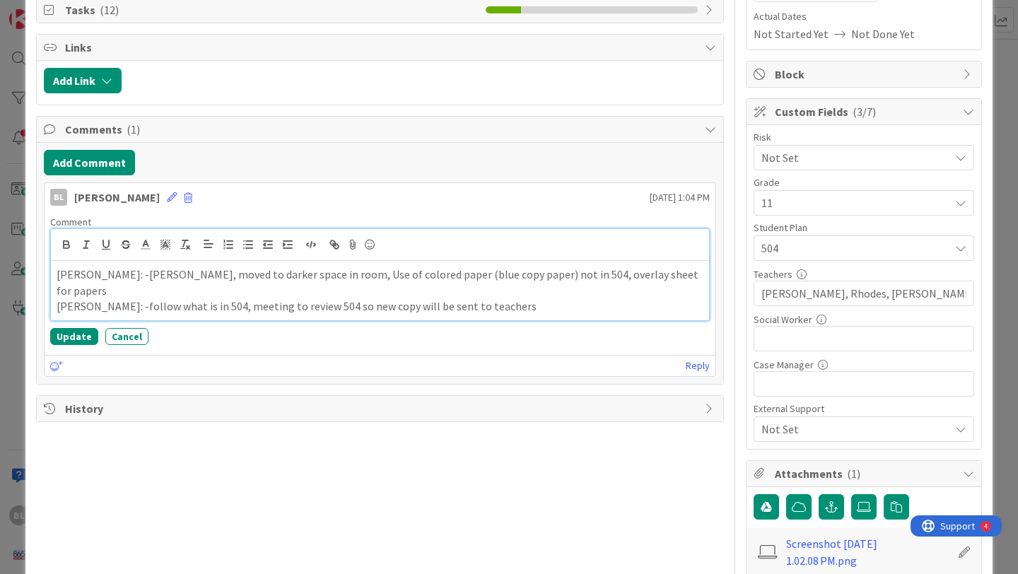
click at [501, 298] on p "[PERSON_NAME]: -follow what is in 504, meeting to review 504 so new copy will b…" at bounding box center [380, 306] width 647 height 16
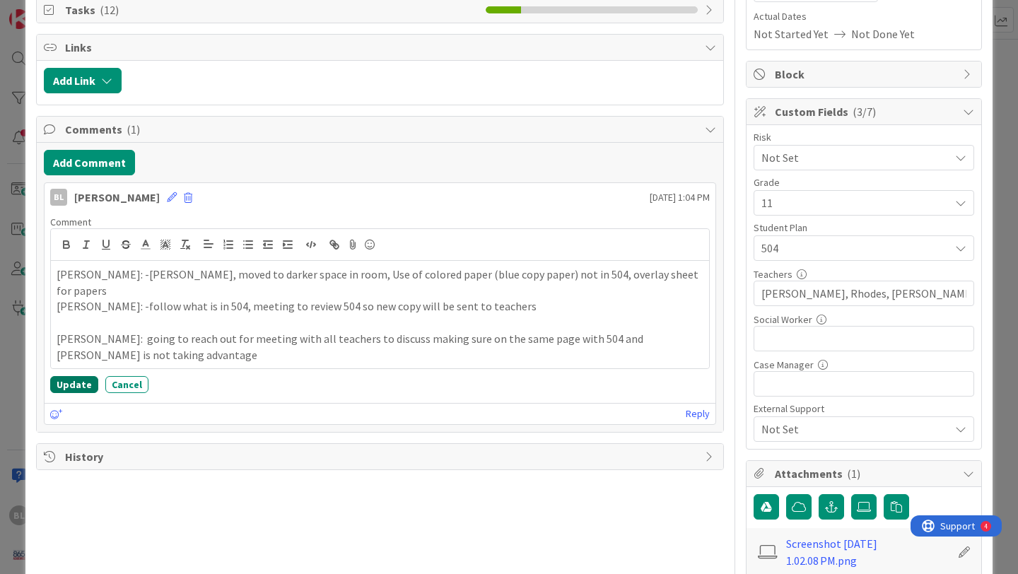
click at [74, 376] on button "Update" at bounding box center [74, 384] width 48 height 17
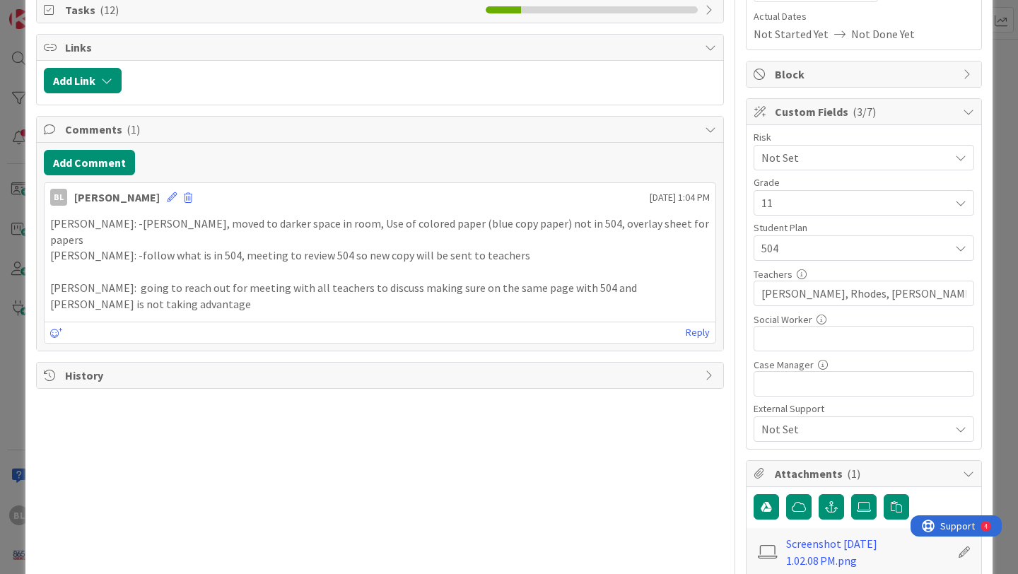
scroll to position [0, 0]
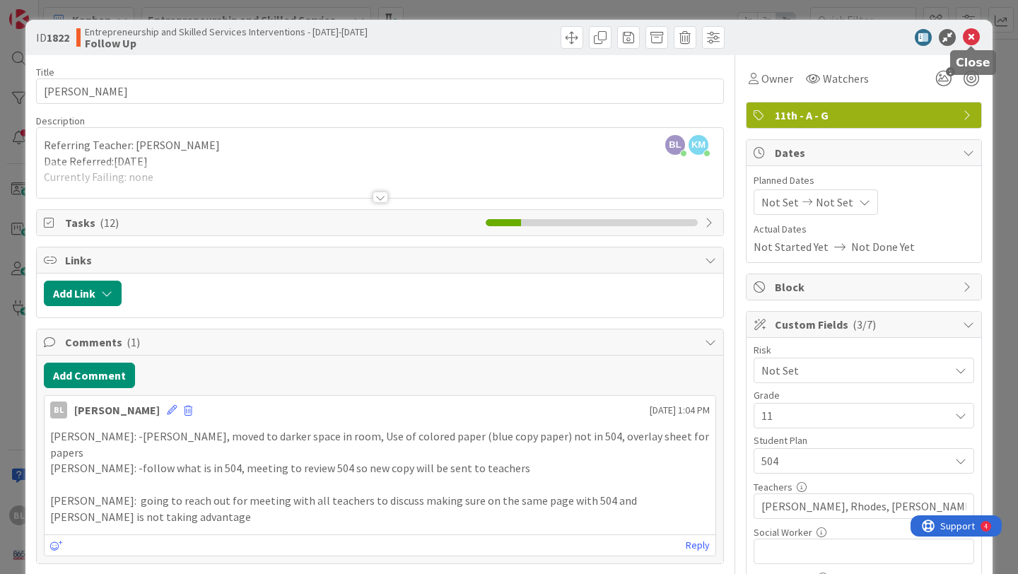
click at [973, 35] on icon at bounding box center [971, 37] width 17 height 17
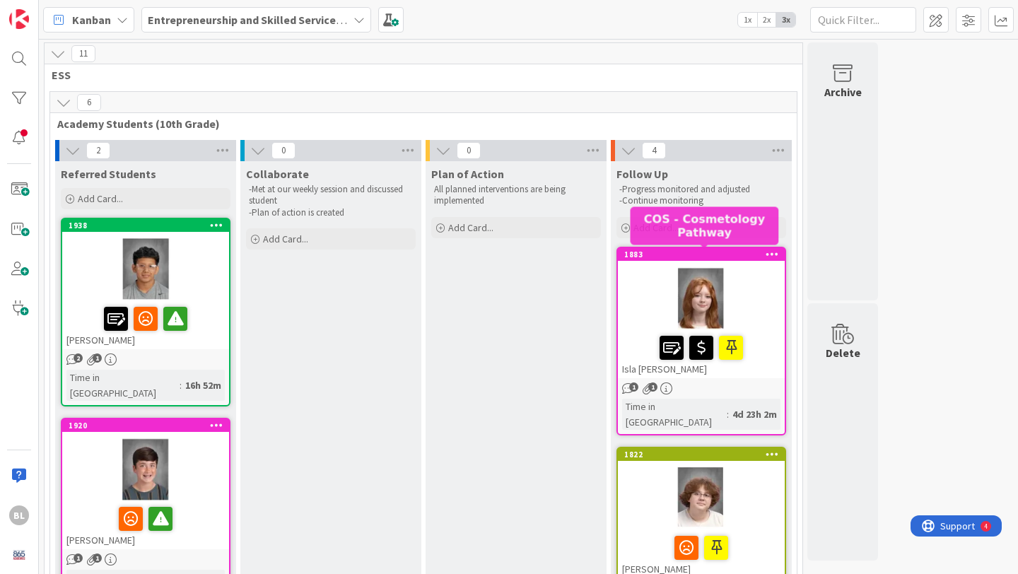
click at [718, 251] on div "1883" at bounding box center [704, 255] width 161 height 10
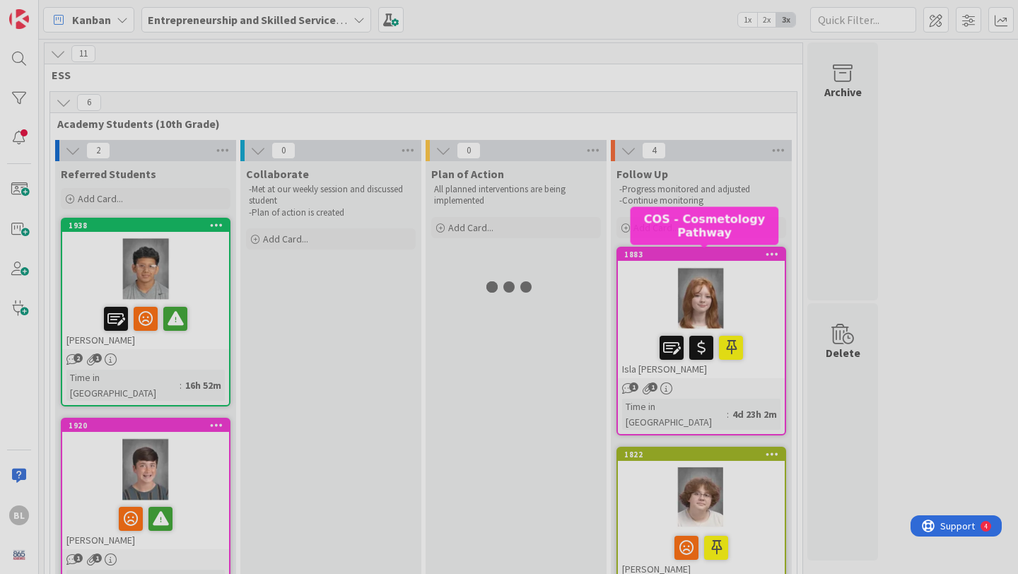
click at [718, 251] on div at bounding box center [509, 287] width 1018 height 574
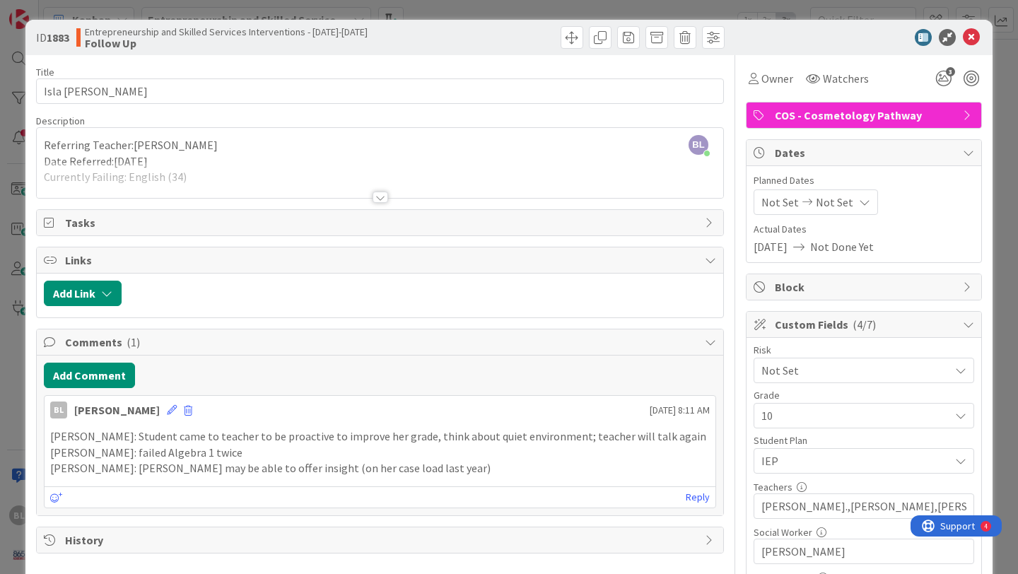
click at [380, 195] on div at bounding box center [381, 197] width 16 height 11
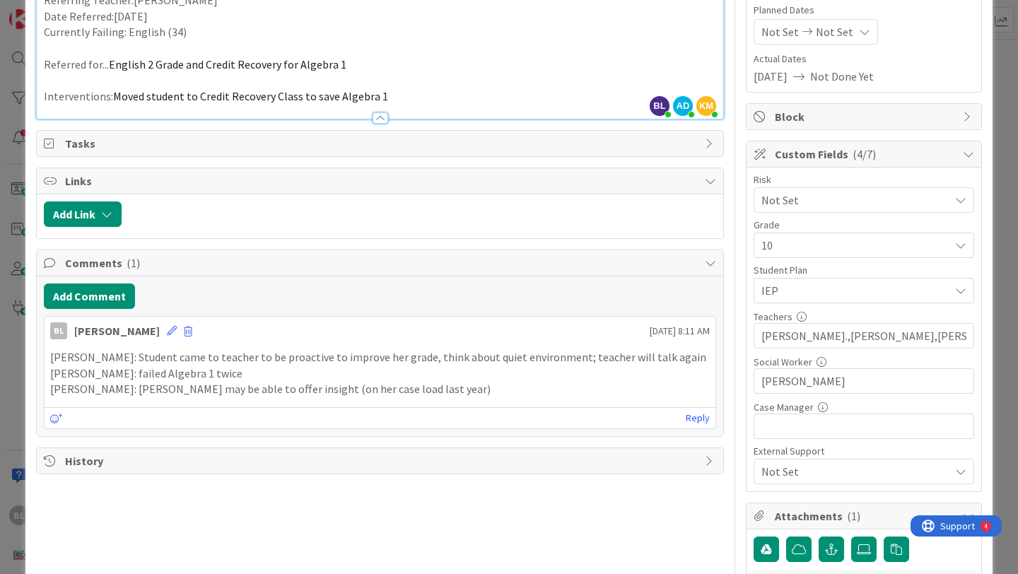
scroll to position [175, 0]
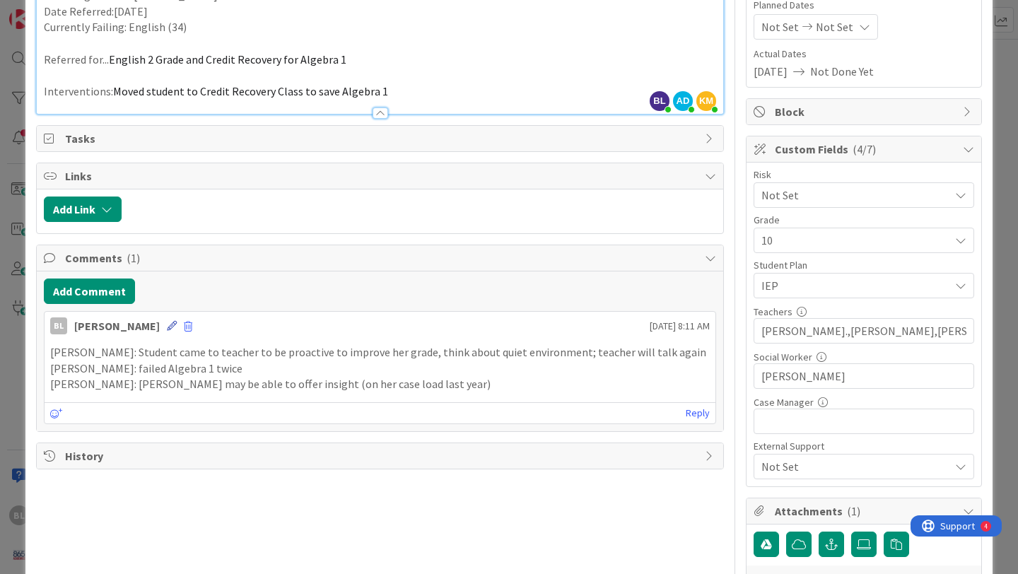
click at [167, 327] on icon at bounding box center [172, 326] width 10 height 10
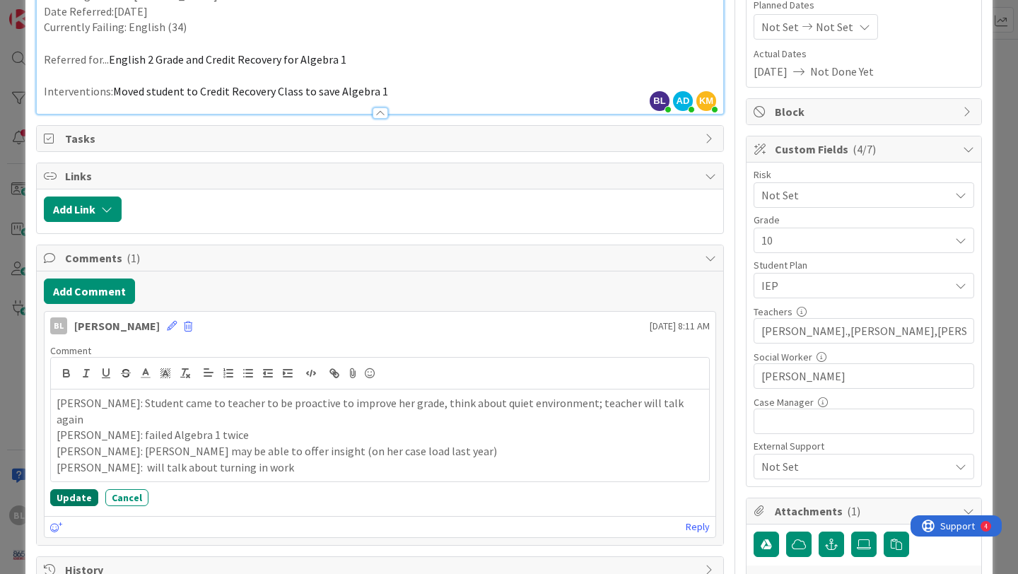
click at [69, 489] on button "Update" at bounding box center [74, 497] width 48 height 17
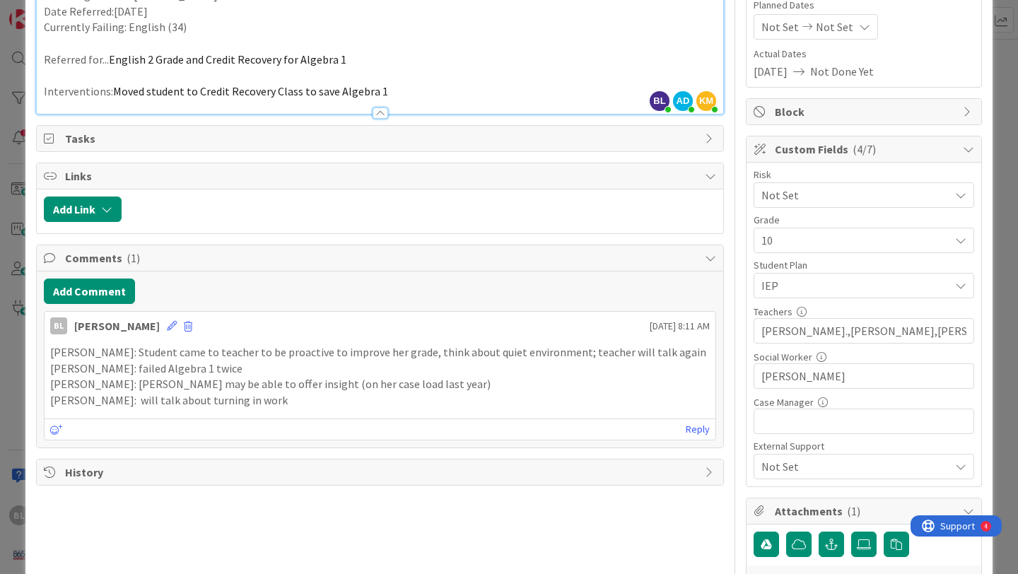
scroll to position [0, 0]
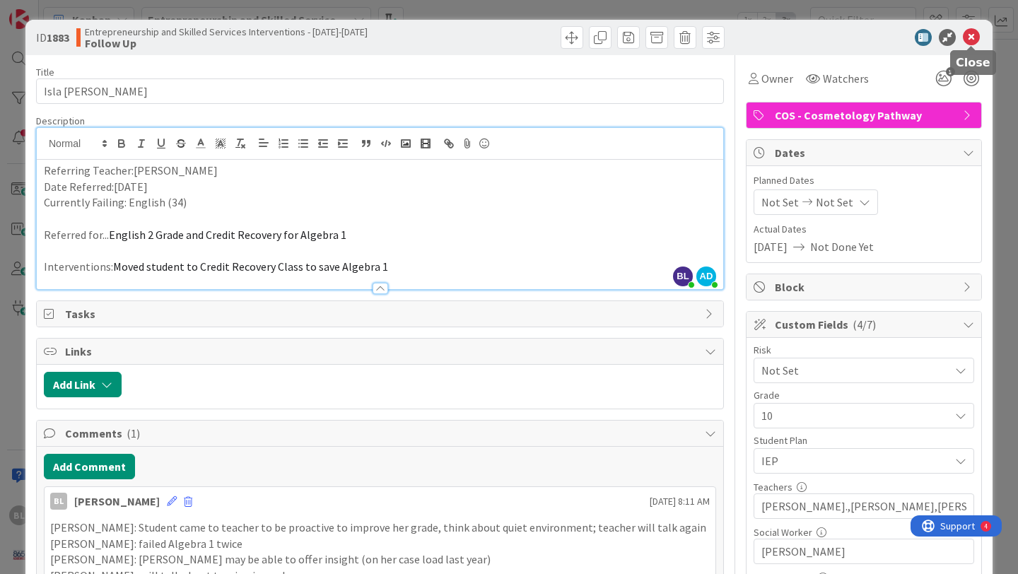
click at [970, 37] on icon at bounding box center [971, 37] width 17 height 17
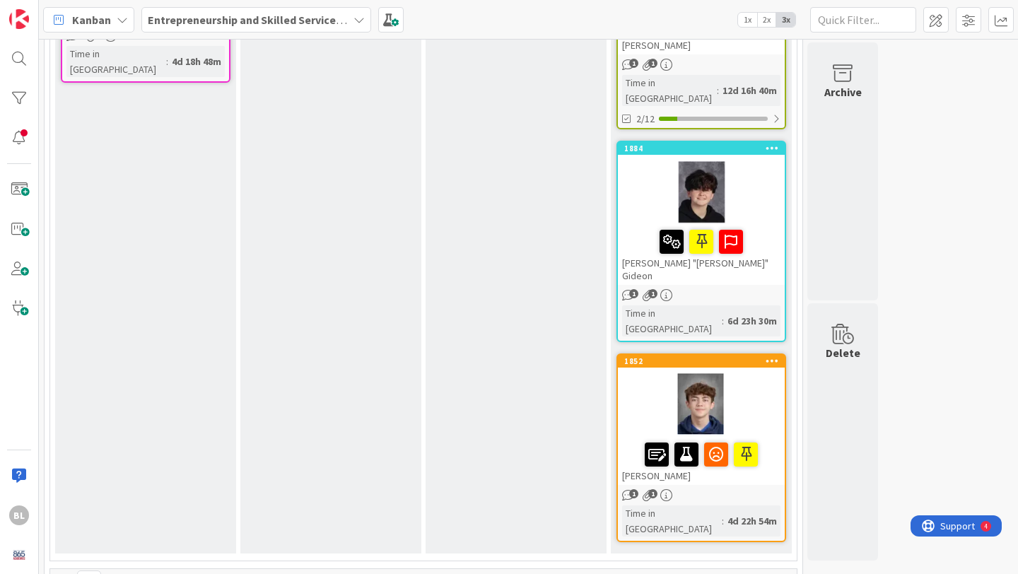
scroll to position [528, 0]
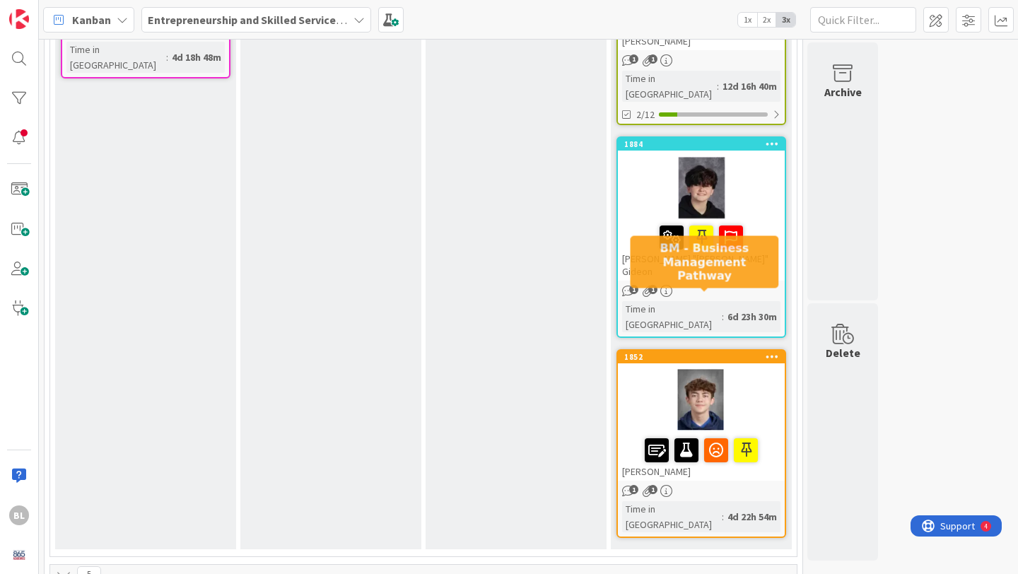
click at [744, 352] on div "1852" at bounding box center [704, 357] width 161 height 10
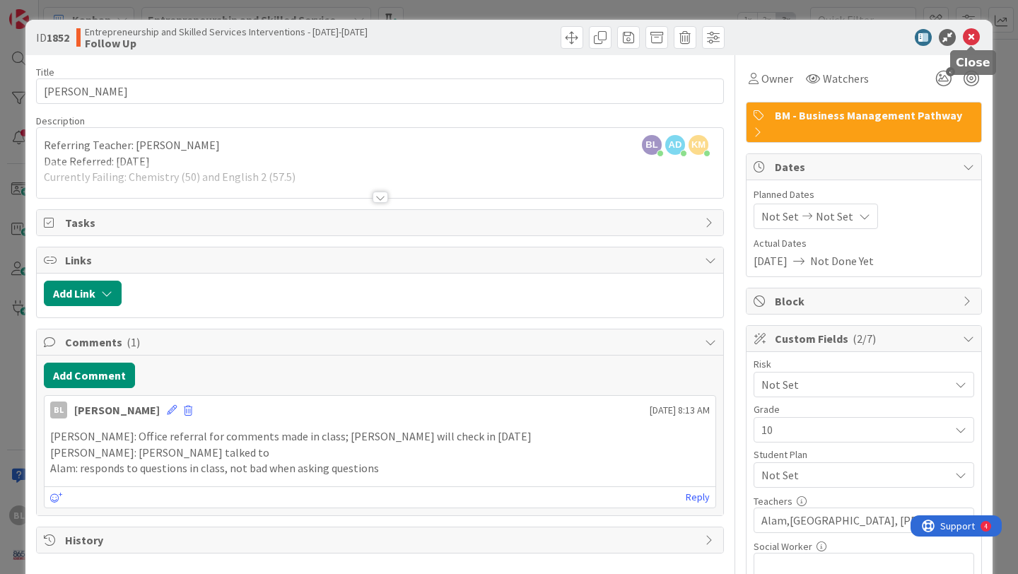
click at [971, 38] on icon at bounding box center [971, 37] width 17 height 17
